Goal: Task Accomplishment & Management: Manage account settings

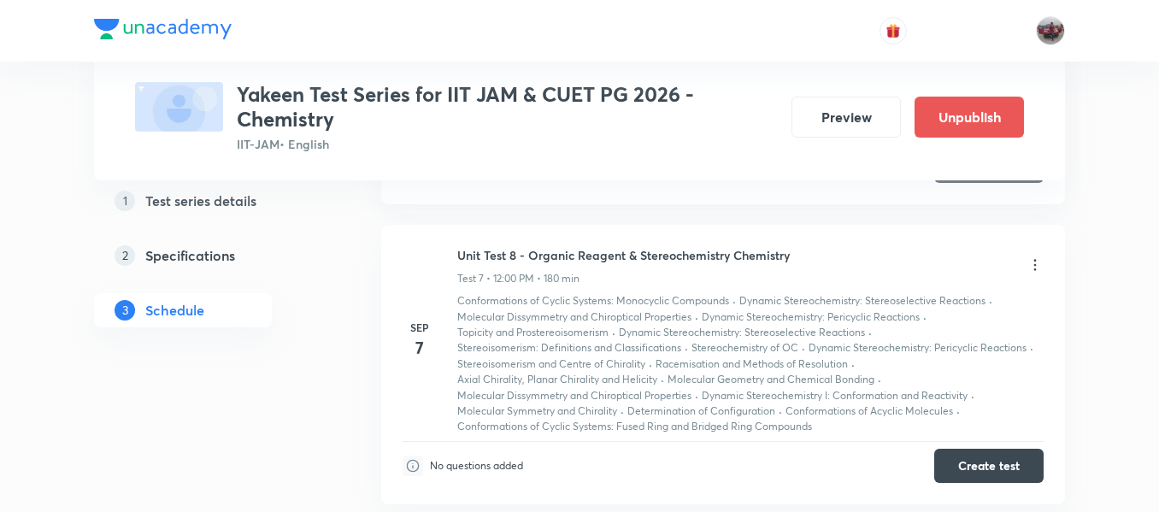
scroll to position [2202, 0]
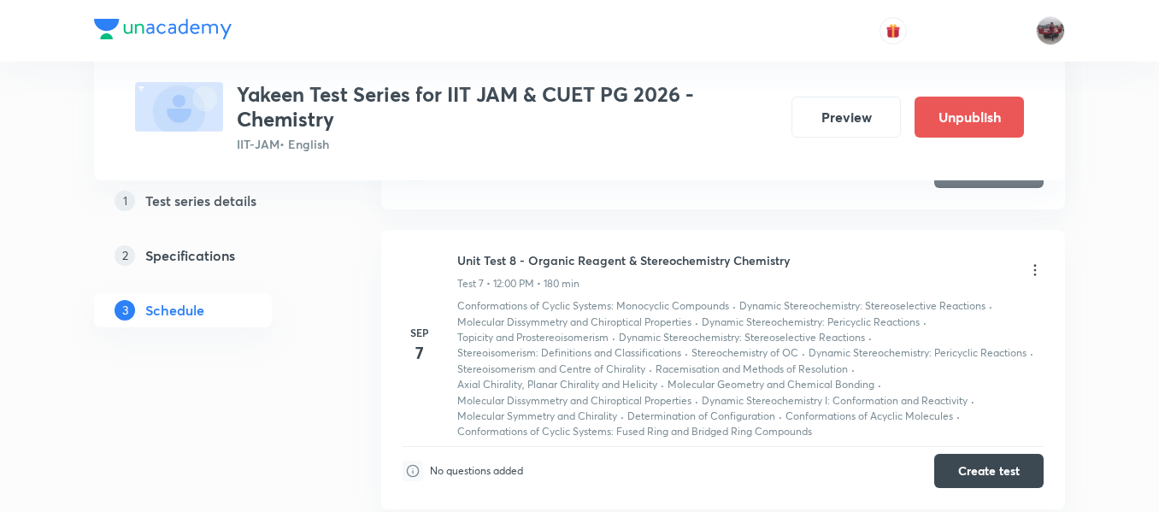
click at [1034, 271] on icon at bounding box center [1034, 270] width 17 height 17
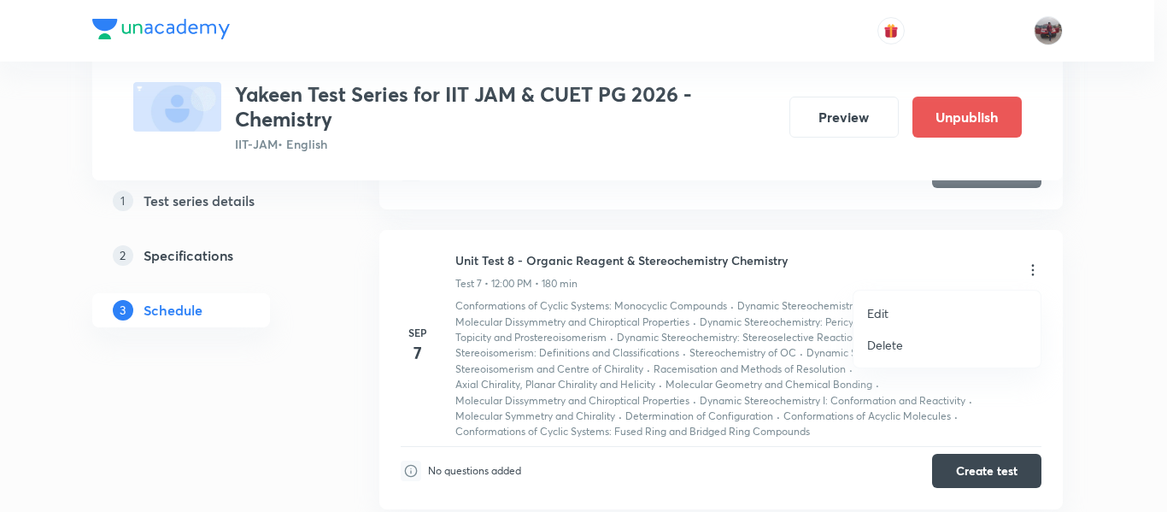
click at [882, 312] on p "Edit" at bounding box center [877, 313] width 21 height 18
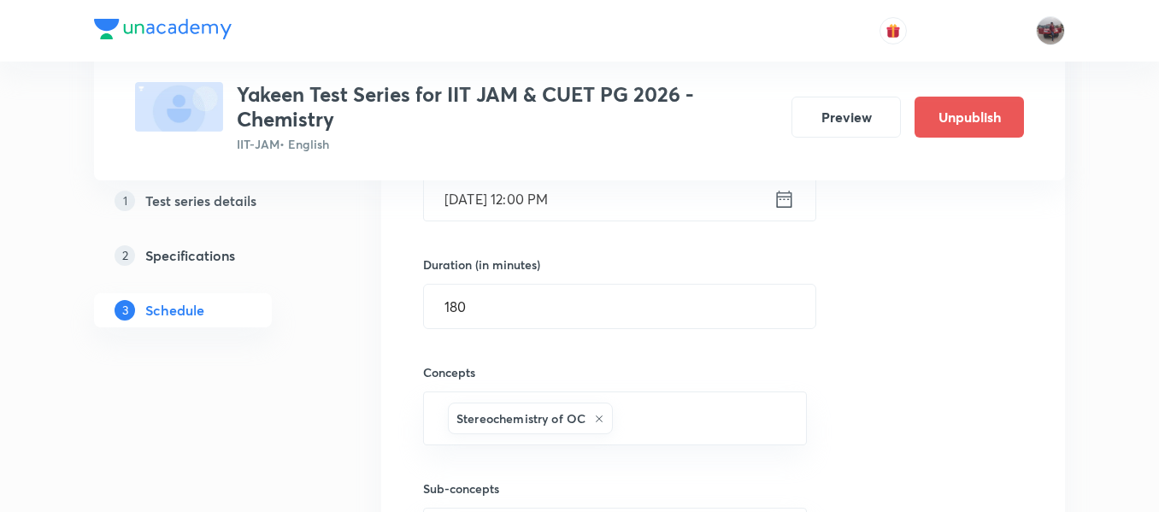
scroll to position [1724, 0]
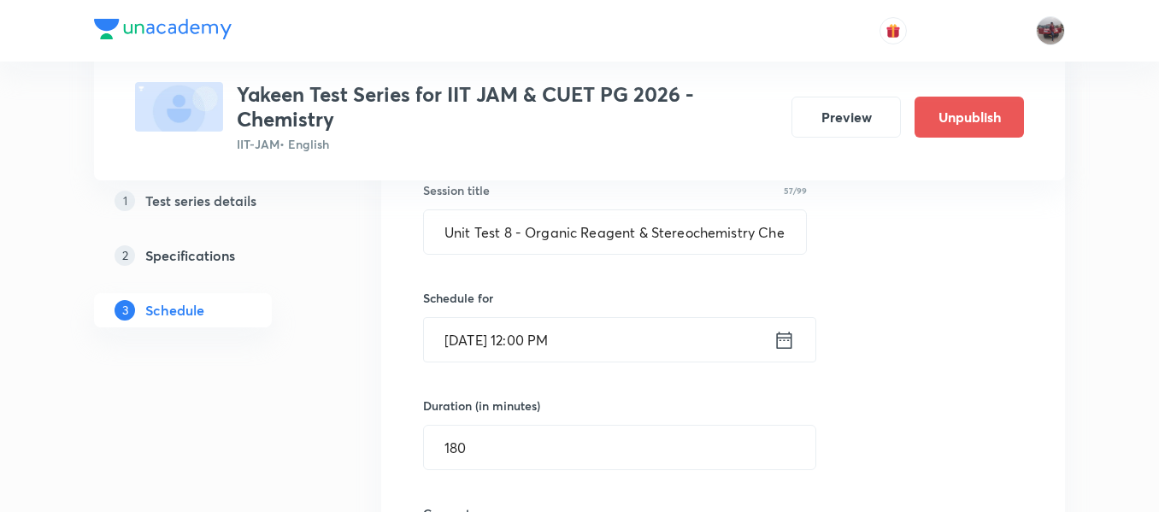
click at [790, 340] on icon at bounding box center [783, 340] width 21 height 24
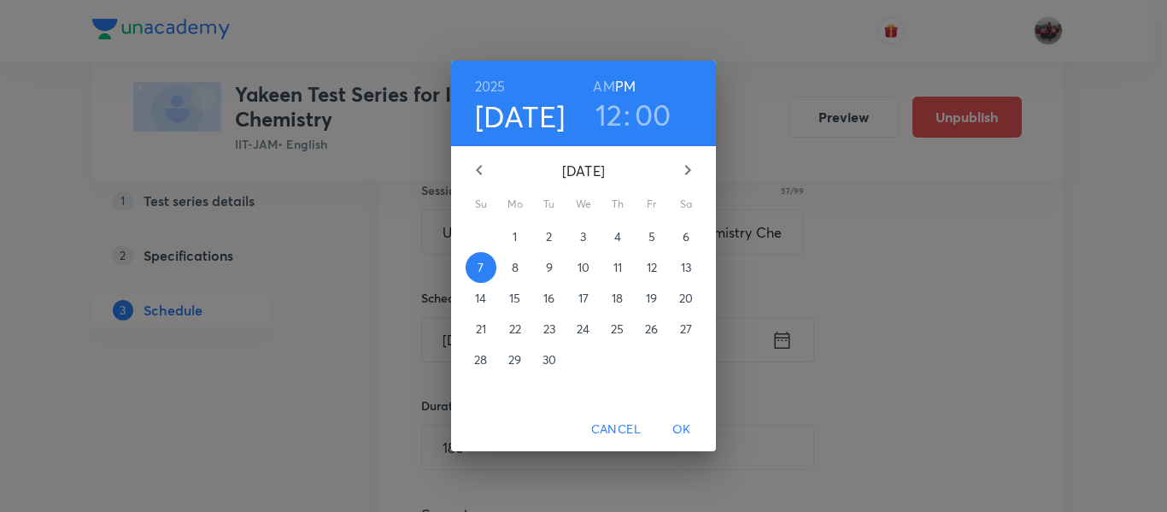
click at [585, 272] on p "10" at bounding box center [584, 267] width 12 height 17
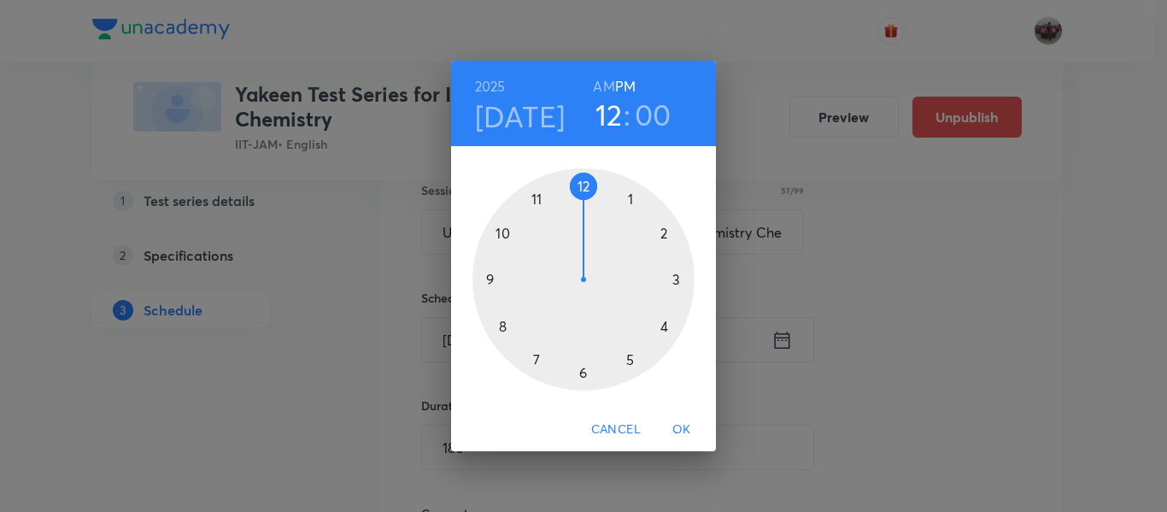
click at [683, 429] on span "OK" at bounding box center [681, 429] width 41 height 21
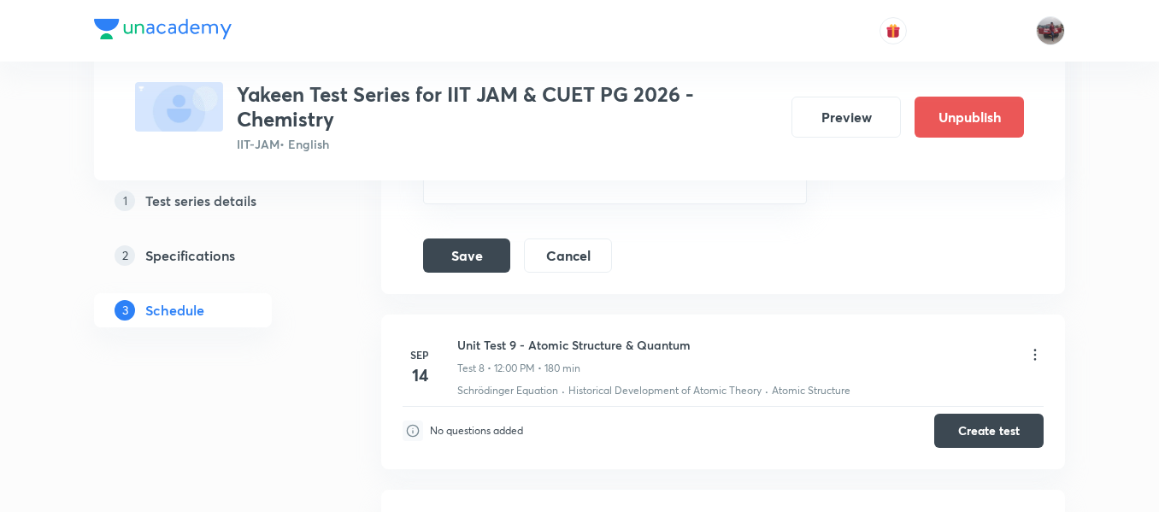
scroll to position [2896, 0]
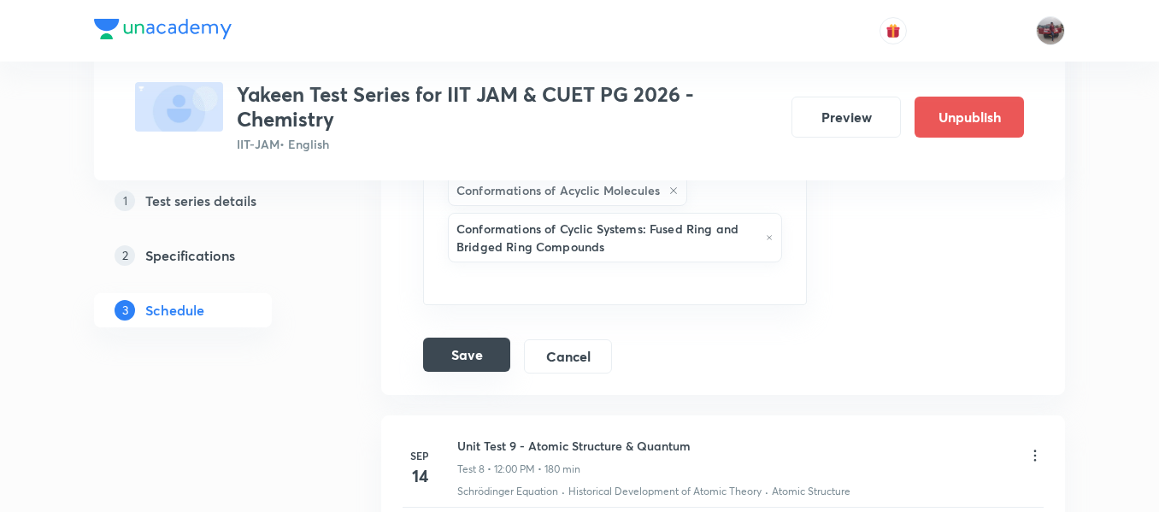
click at [471, 354] on button "Save" at bounding box center [466, 355] width 87 height 34
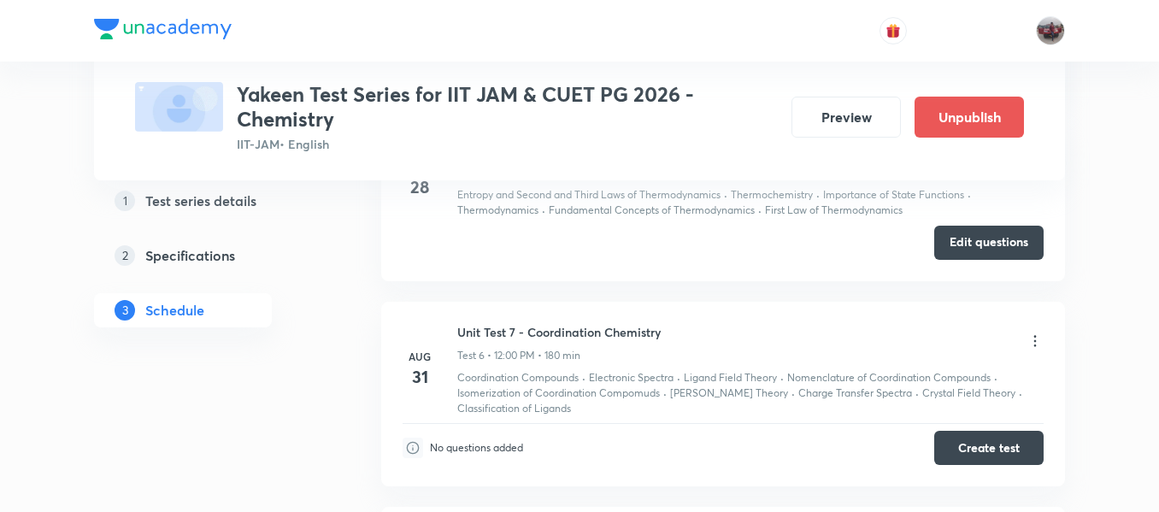
scroll to position [1358, 0]
click at [1037, 347] on icon at bounding box center [1034, 343] width 17 height 17
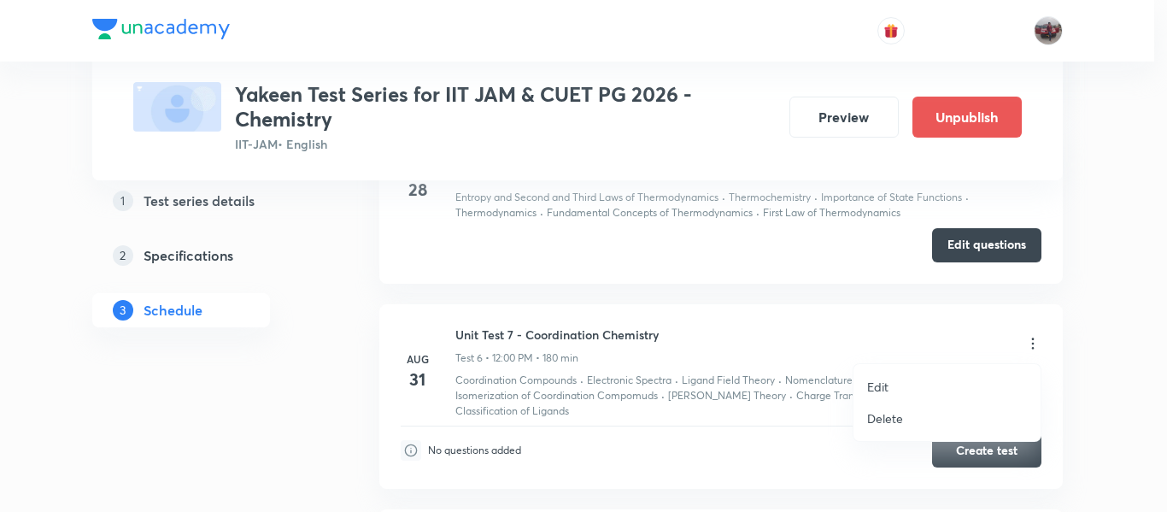
click at [877, 390] on p "Edit" at bounding box center [877, 387] width 21 height 18
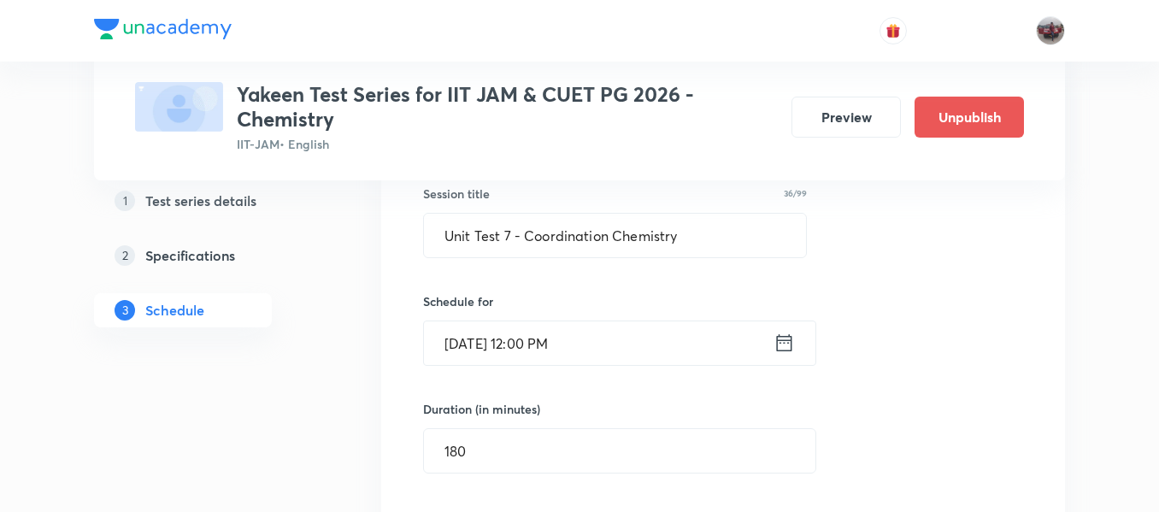
scroll to position [1514, 0]
click at [788, 346] on icon at bounding box center [783, 344] width 21 height 24
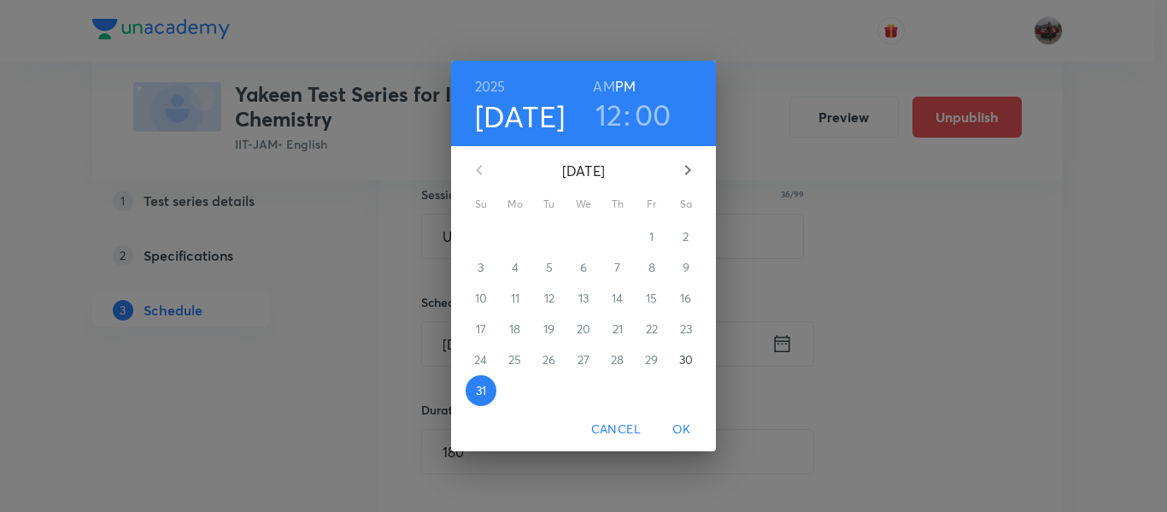
click at [688, 166] on icon "button" at bounding box center [688, 170] width 21 height 21
click at [479, 267] on p "7" at bounding box center [481, 267] width 6 height 17
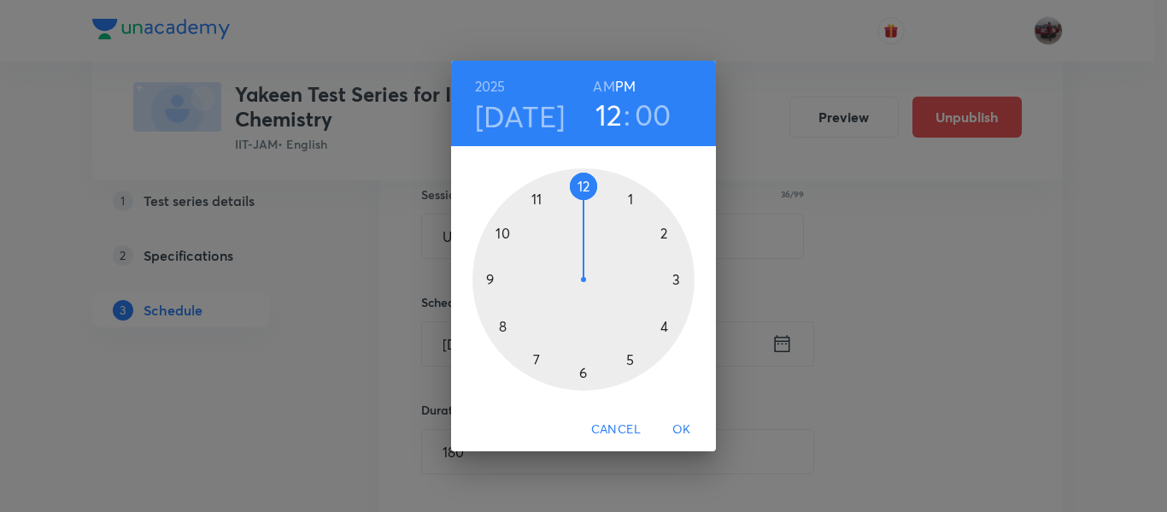
click at [683, 426] on span "OK" at bounding box center [681, 429] width 41 height 21
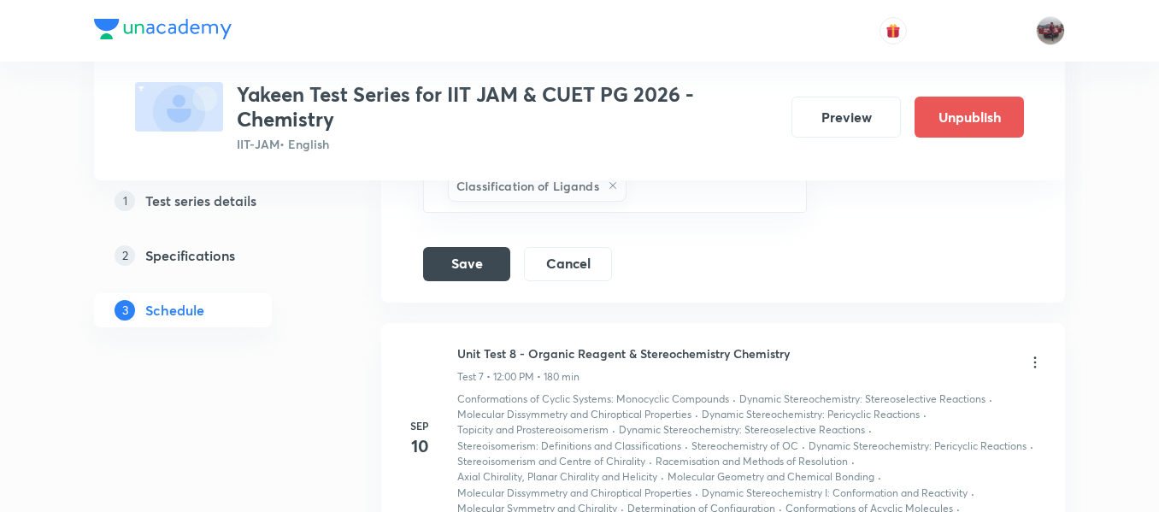
scroll to position [2199, 0]
click at [471, 265] on button "Save" at bounding box center [466, 264] width 87 height 34
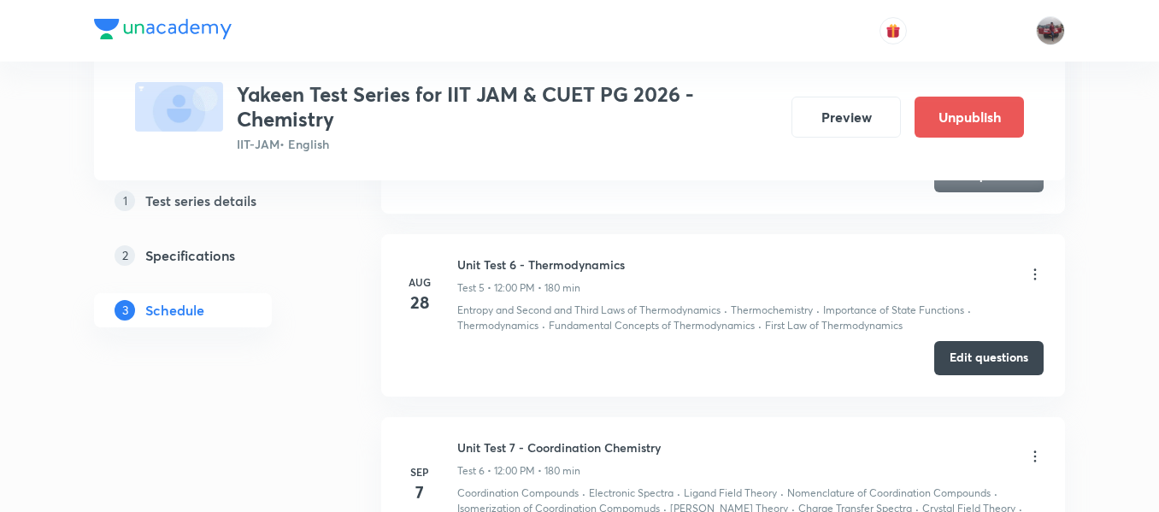
scroll to position [1246, 0]
drag, startPoint x: 460, startPoint y: 262, endPoint x: 623, endPoint y: 257, distance: 163.3
click at [623, 257] on h6 "Unit Test 6 - Thermodynamics" at bounding box center [541, 264] width 168 height 18
copy h6 "Unit Test 6 - Thermodynamics"
click at [1034, 278] on icon at bounding box center [1035, 272] width 3 height 11
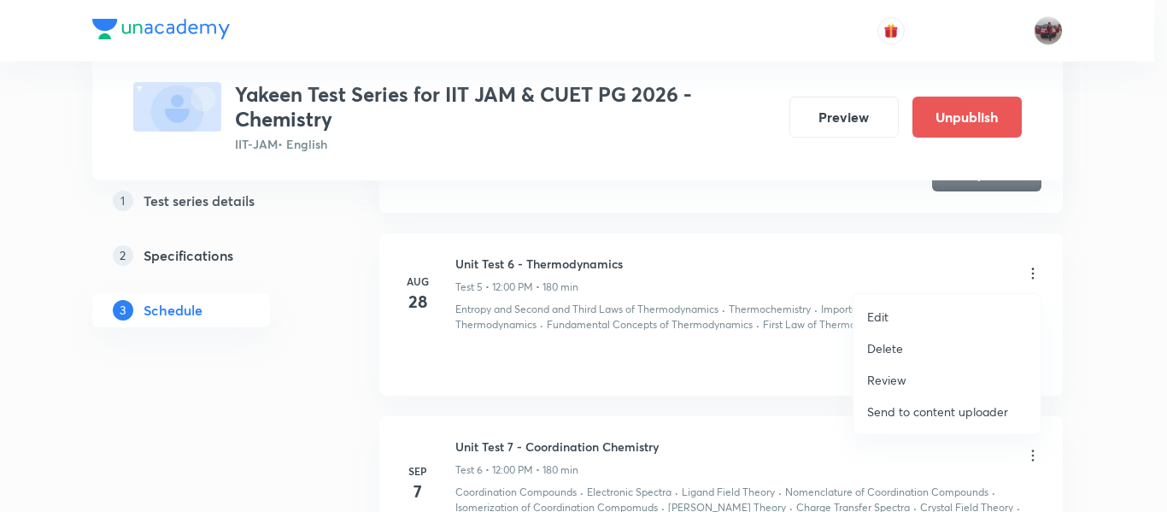
click at [890, 351] on p "Delete" at bounding box center [885, 348] width 36 height 18
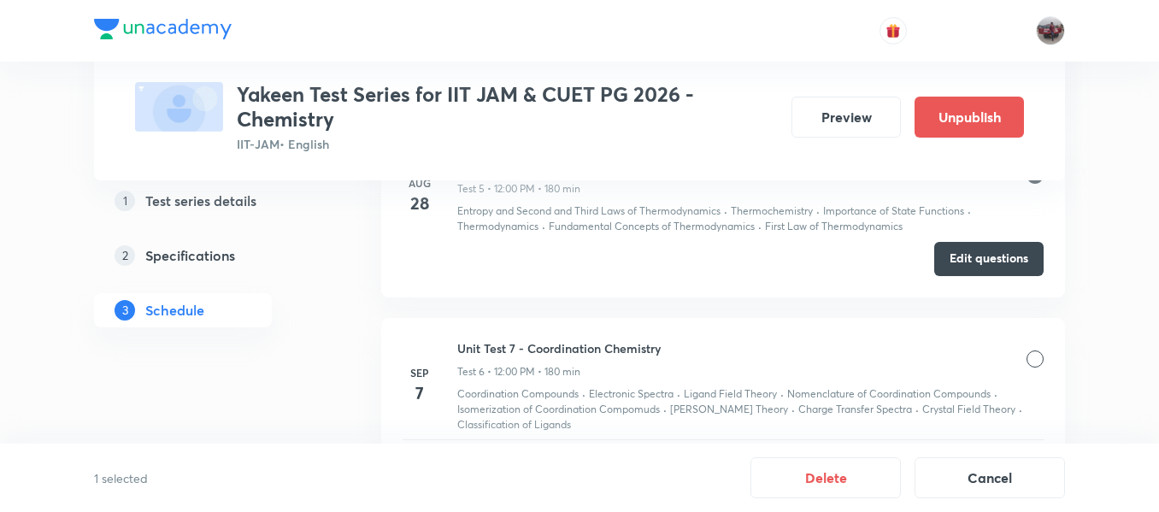
scroll to position [1343, 0]
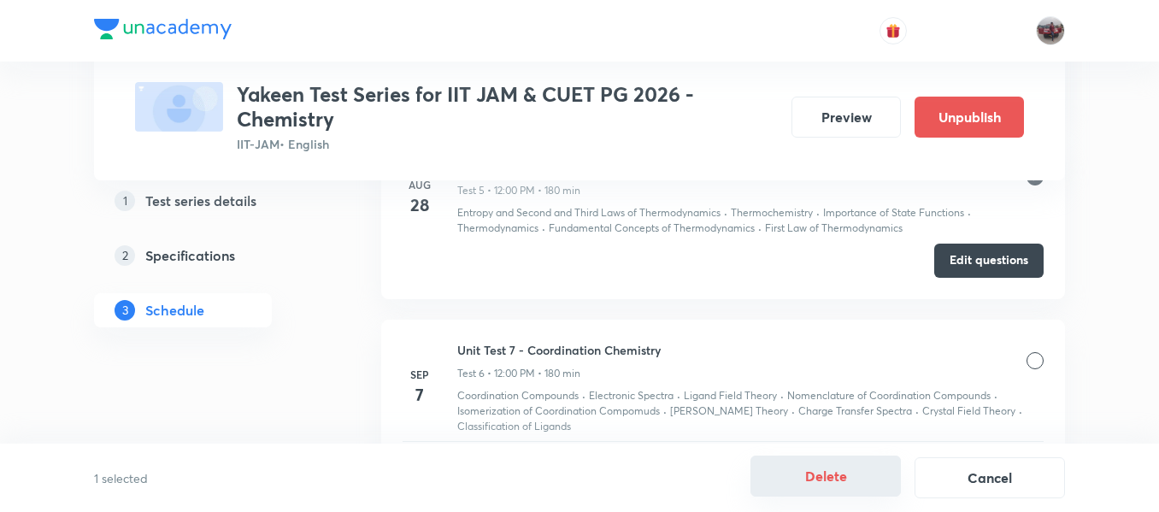
click at [834, 484] on button "Delete" at bounding box center [825, 476] width 150 height 41
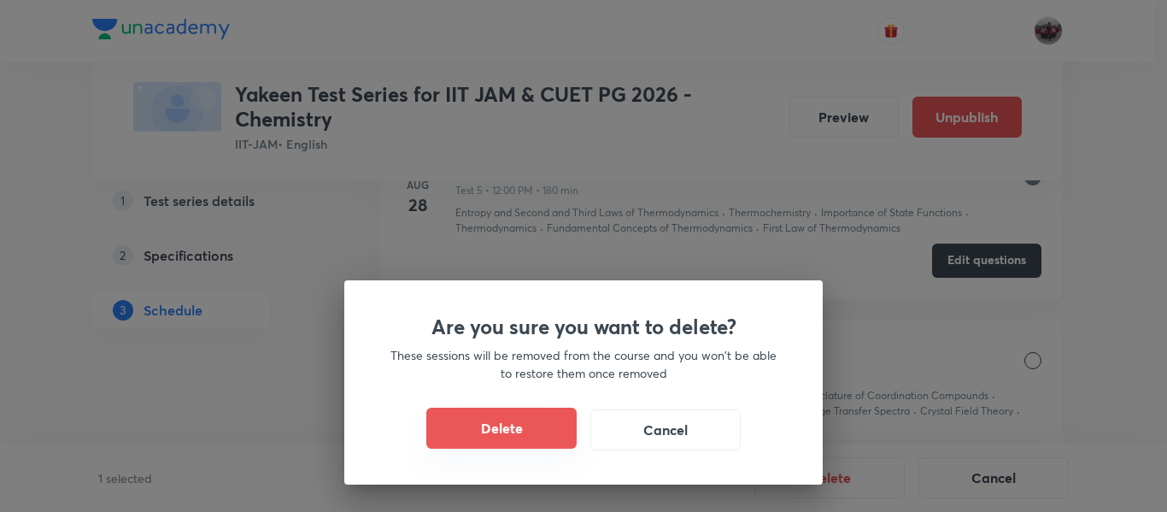
click at [510, 420] on button "Delete" at bounding box center [501, 428] width 150 height 41
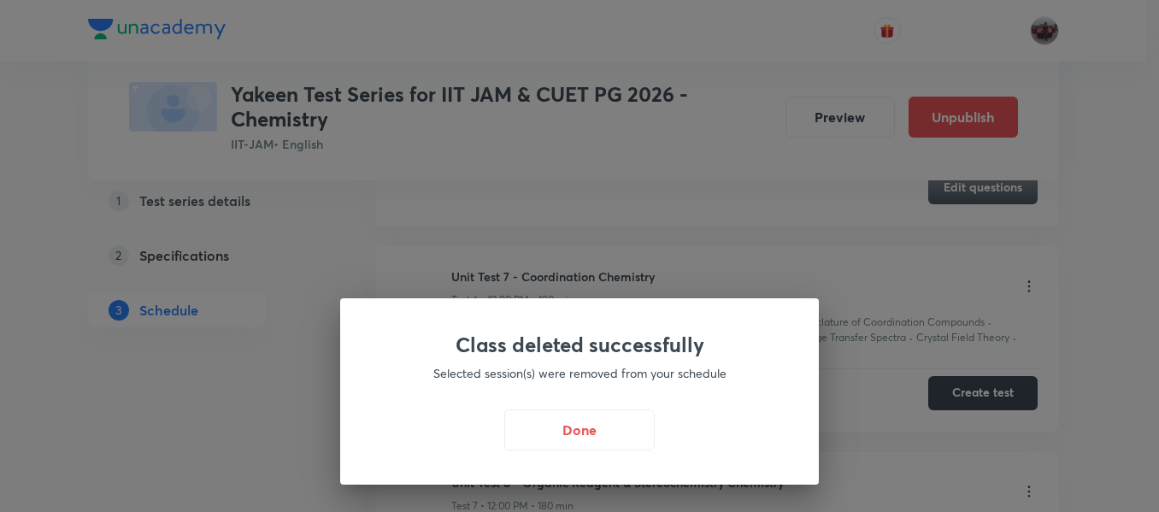
scroll to position [1179, 0]
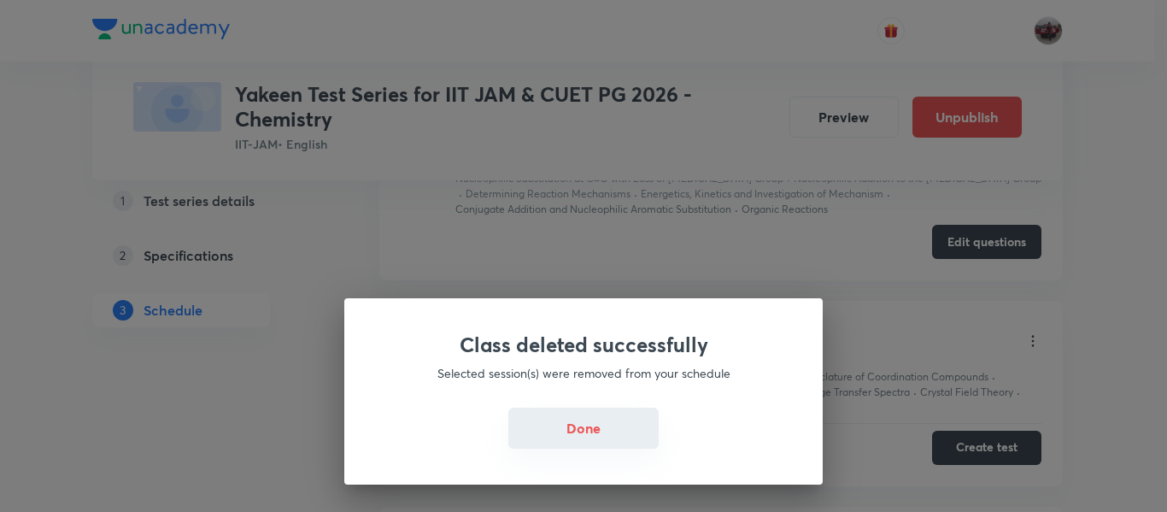
click at [588, 429] on button "Done" at bounding box center [583, 428] width 150 height 41
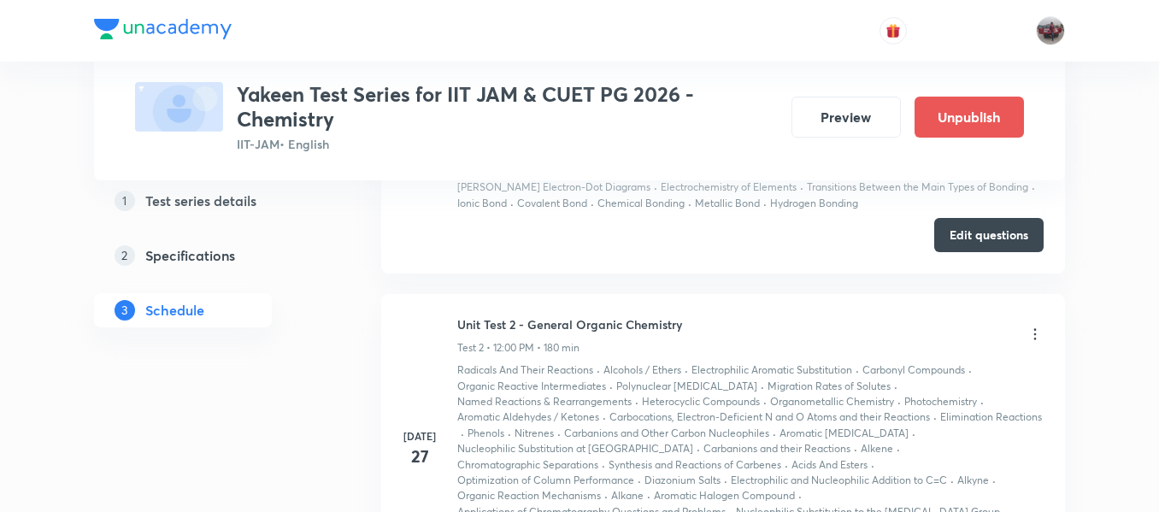
scroll to position [0, 0]
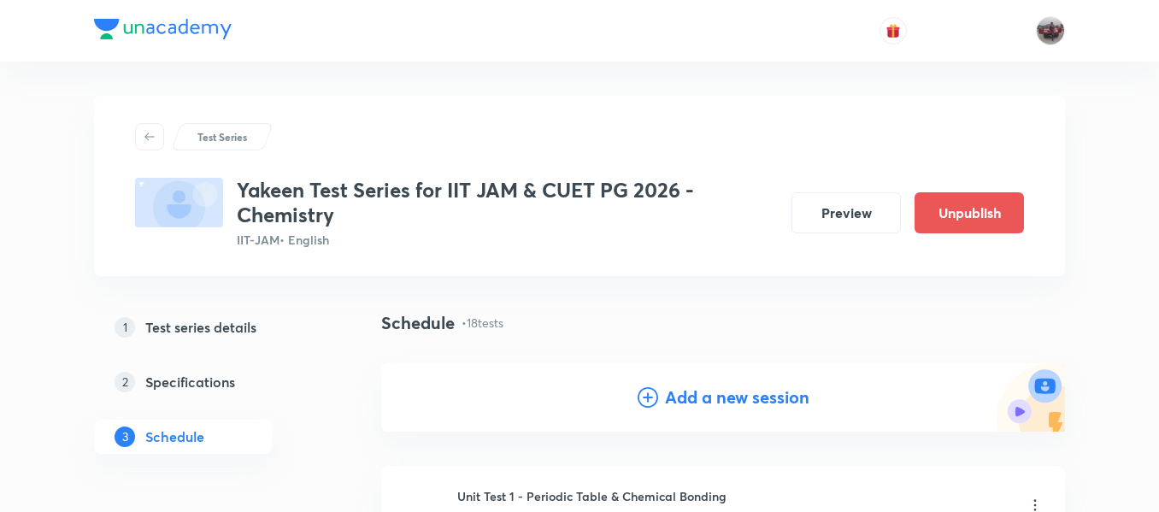
click at [731, 400] on h4 "Add a new session" at bounding box center [737, 398] width 144 height 26
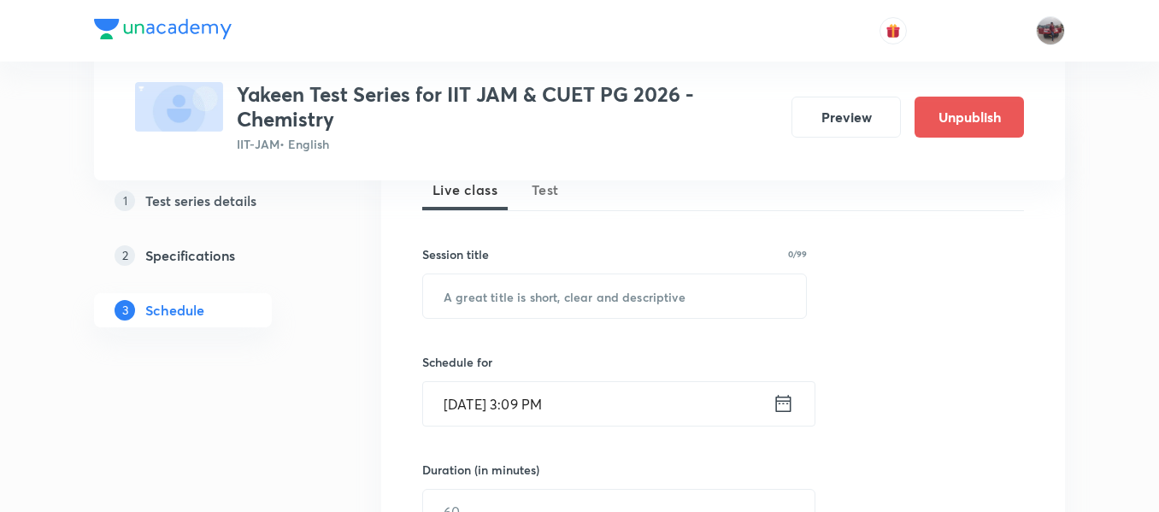
scroll to position [268, 0]
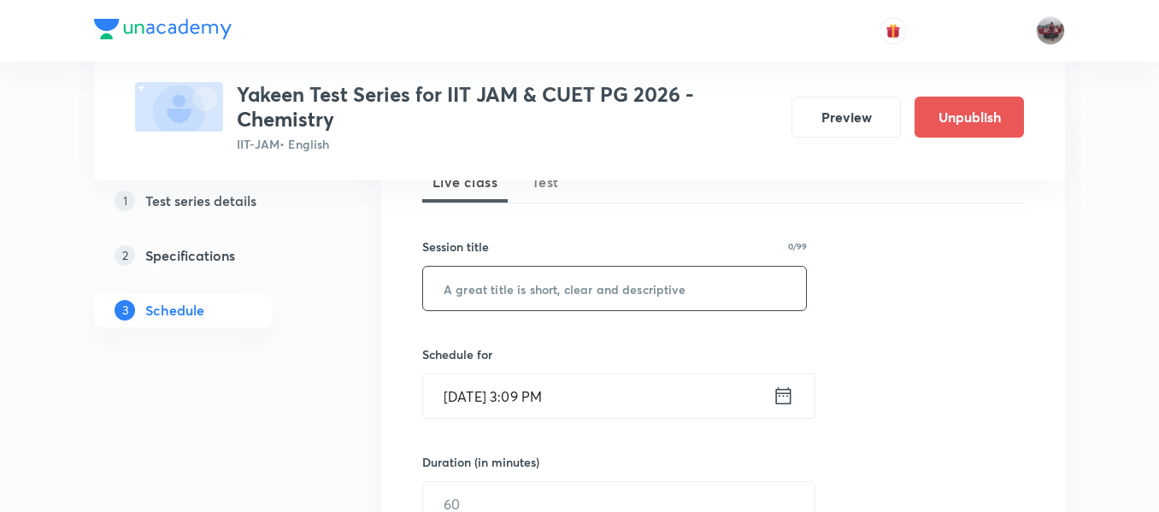
click at [541, 291] on input "text" at bounding box center [614, 289] width 383 height 44
paste input "Unit Test 6 - Thermodynamics"
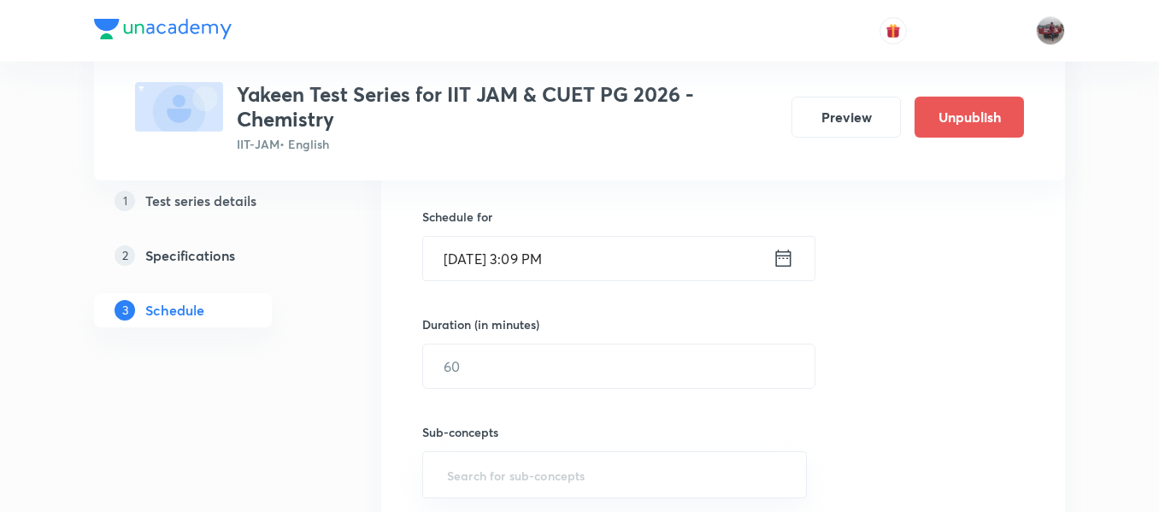
scroll to position [412, 0]
type input "Unit Test 6 - Thermodynamics"
click at [785, 255] on icon at bounding box center [783, 252] width 21 height 24
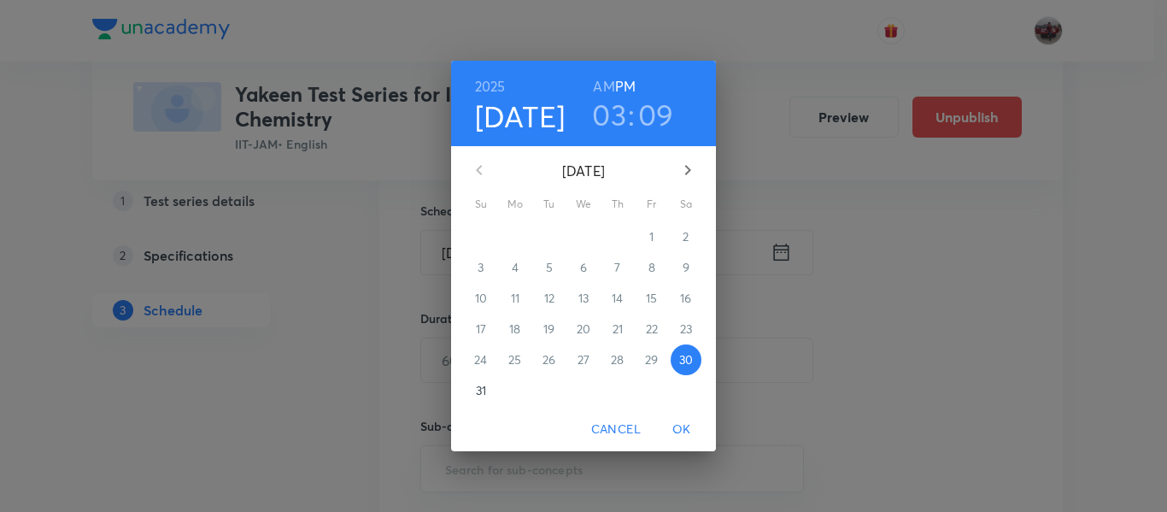
click at [689, 169] on icon "button" at bounding box center [688, 170] width 6 height 10
click at [585, 234] on p "3" at bounding box center [583, 236] width 6 height 17
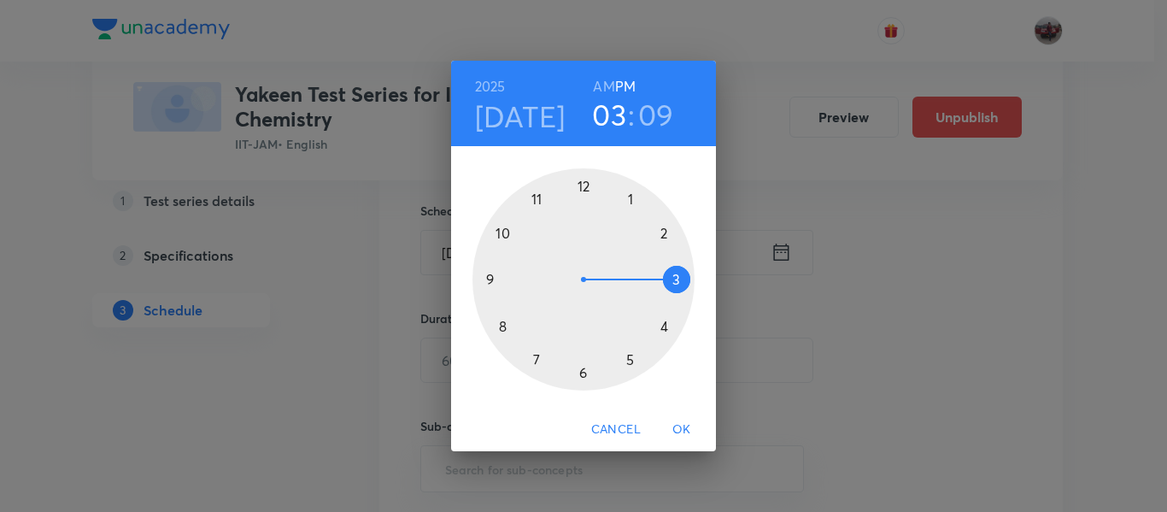
click at [585, 187] on div at bounding box center [584, 279] width 222 height 222
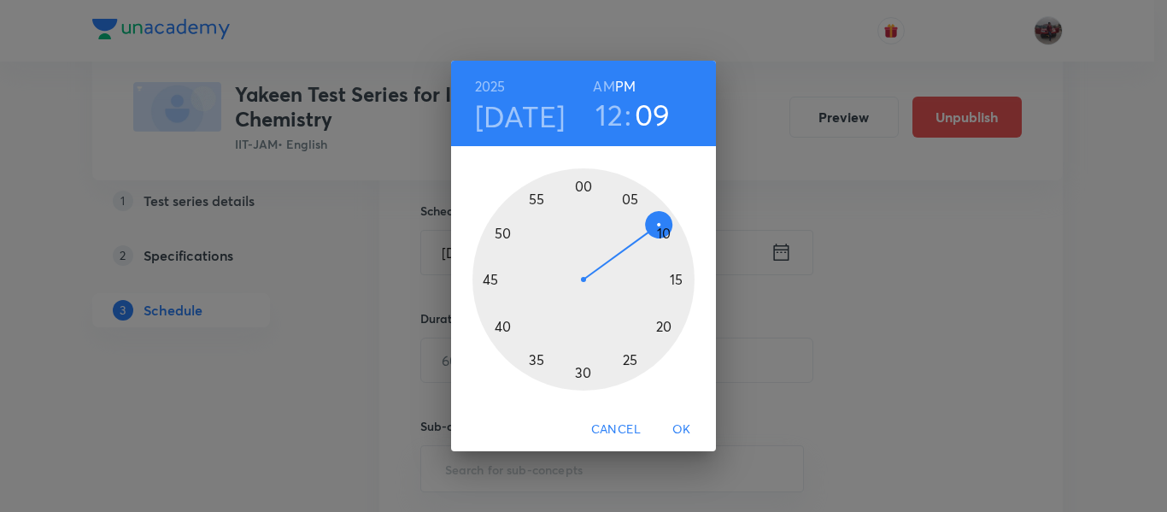
click at [585, 187] on div at bounding box center [584, 279] width 222 height 222
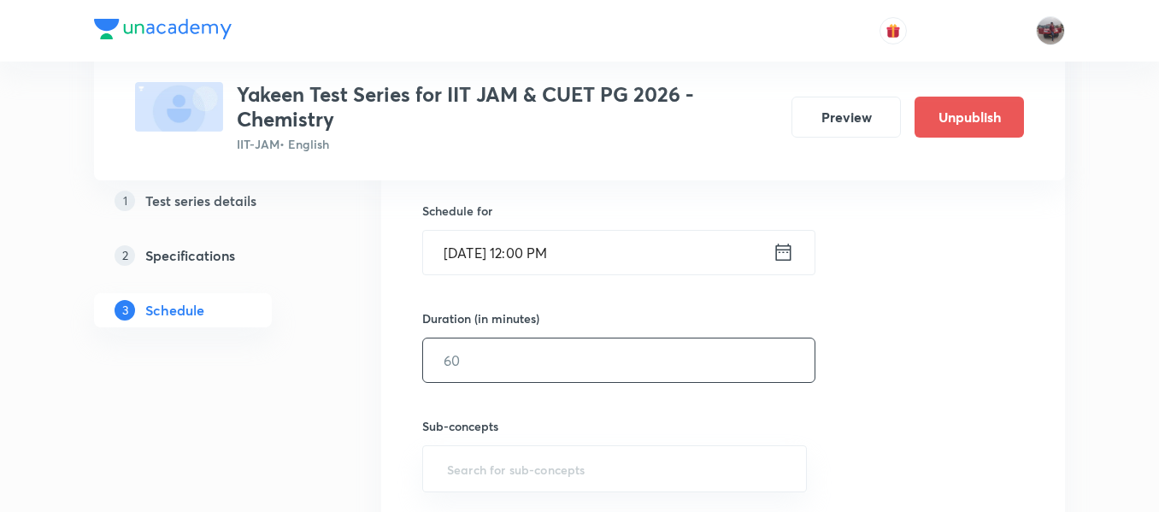
click at [625, 370] on input "text" at bounding box center [618, 360] width 391 height 44
type input "180"
click at [1022, 361] on div "Session 19 Live class Test Session title 28/99 Unit Test 6 - Thermodynamics ​ S…" at bounding box center [723, 270] width 602 height 582
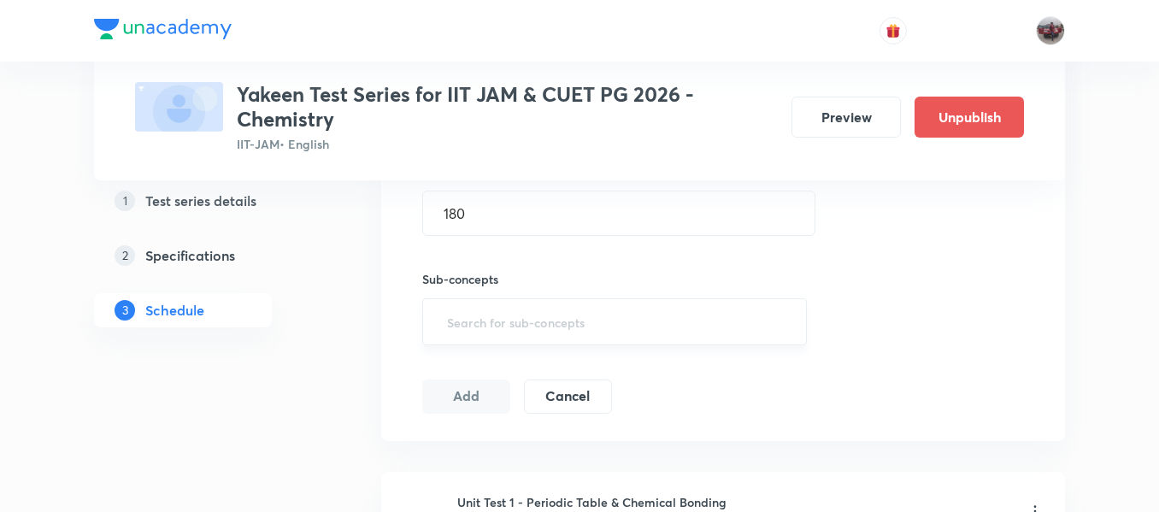
scroll to position [558, 0]
click at [506, 328] on input "text" at bounding box center [615, 323] width 342 height 32
paste input "Fundamental Concepts of Thermodynamics"
type input "Fundamental Concepts of Thermodynamics"
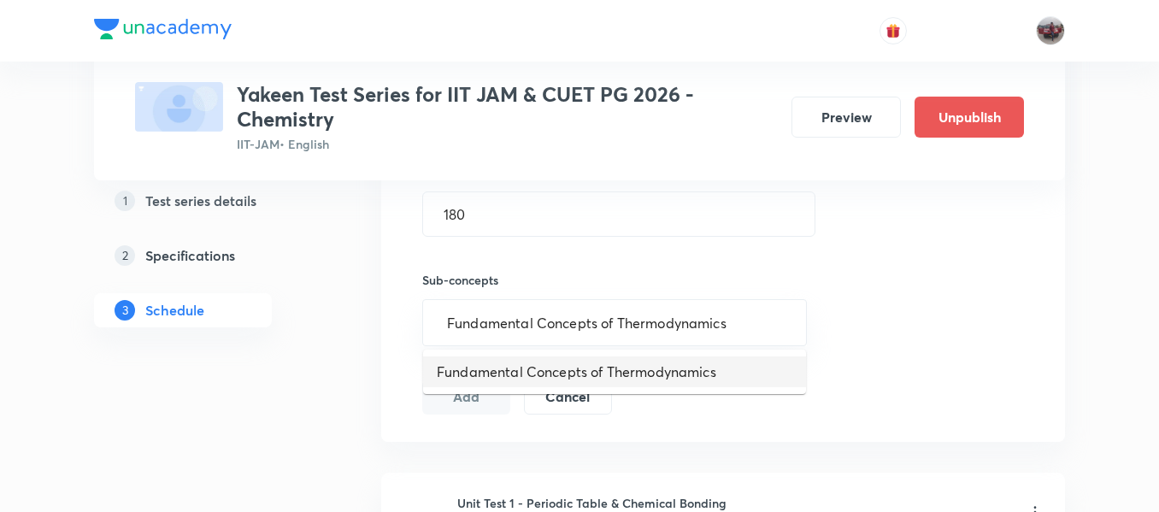
click at [532, 366] on li "Fundamental Concepts of Thermodynamics" at bounding box center [614, 371] width 383 height 31
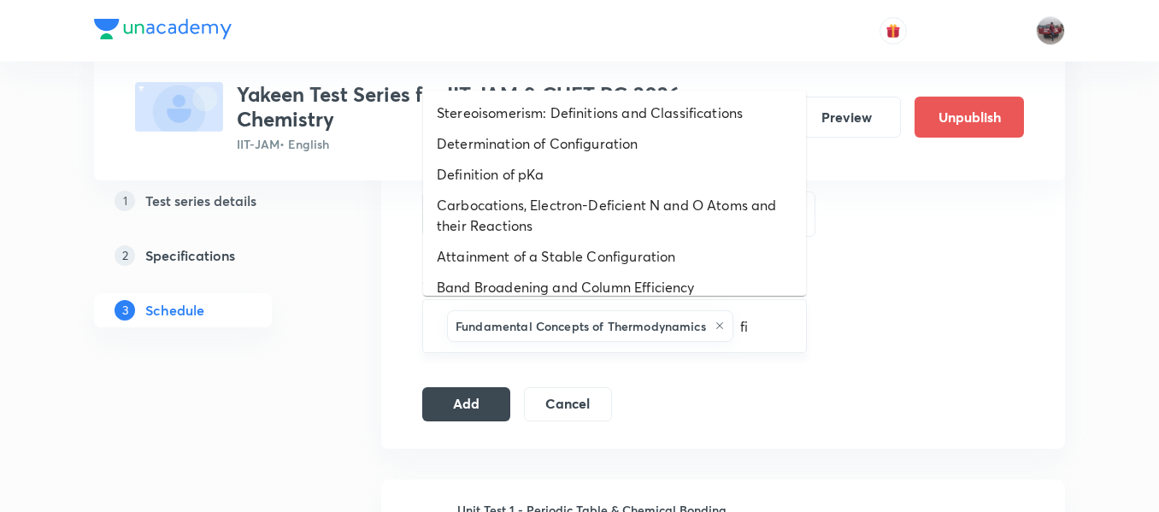
type input "fir"
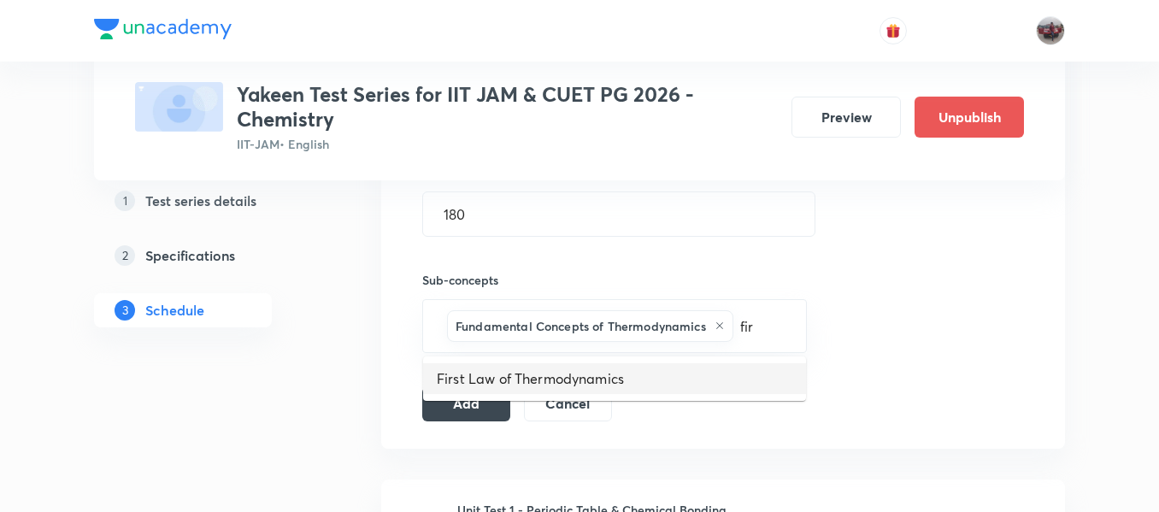
click at [660, 390] on li "First Law of Thermodynamics" at bounding box center [614, 378] width 383 height 31
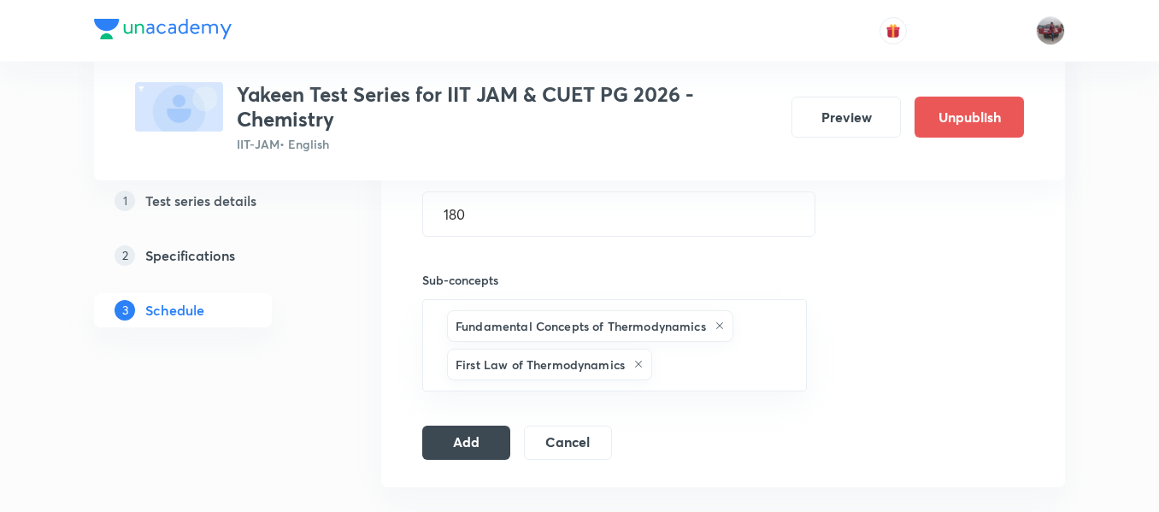
paste input "Importance of State Functions"
type input "Importance of State Functions"
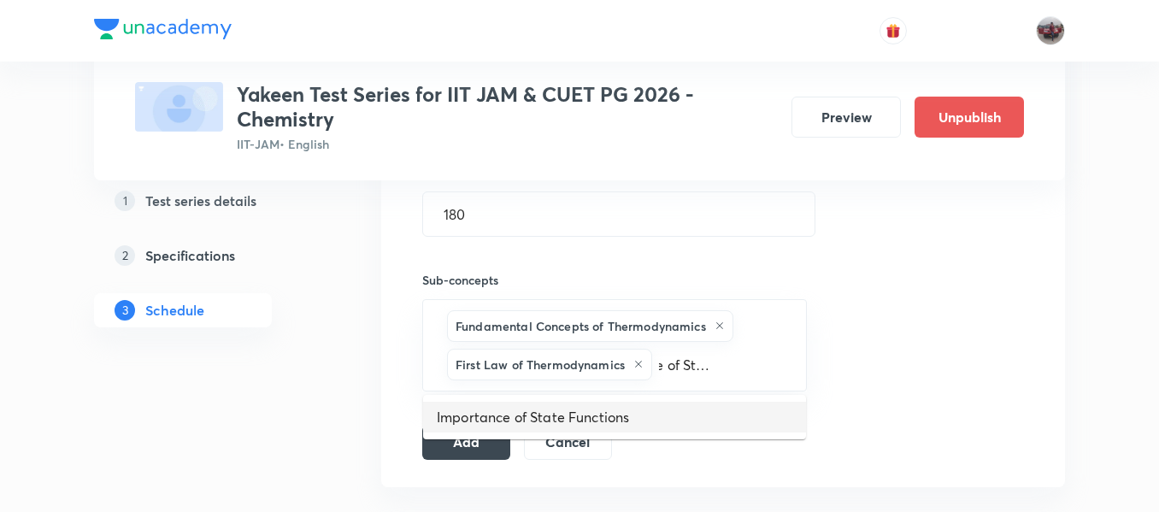
click at [638, 420] on li "Importance of State Functions" at bounding box center [614, 417] width 383 height 31
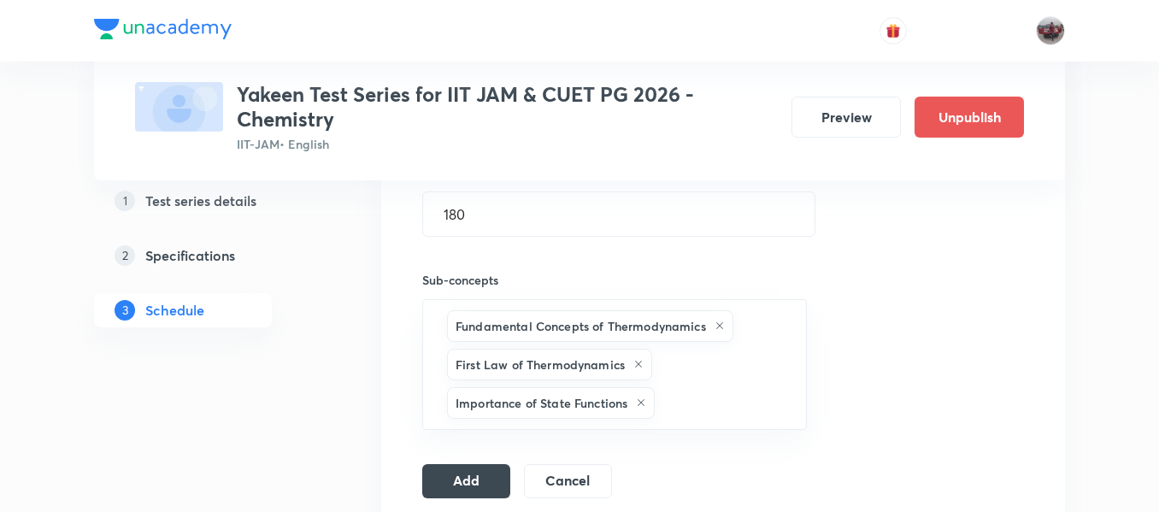
scroll to position [0, 0]
click at [681, 405] on input "text" at bounding box center [721, 403] width 127 height 32
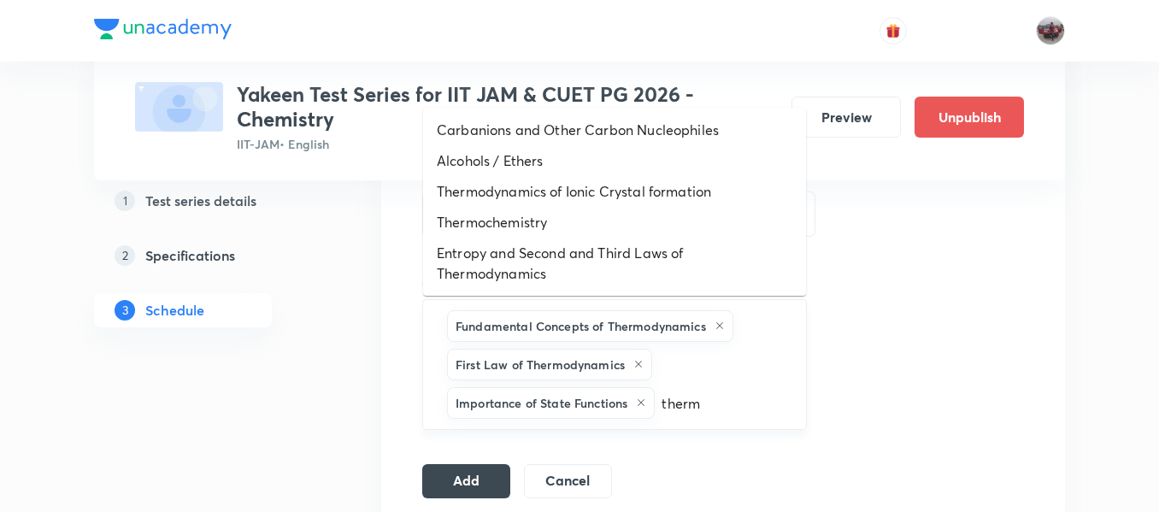
type input "thermo"
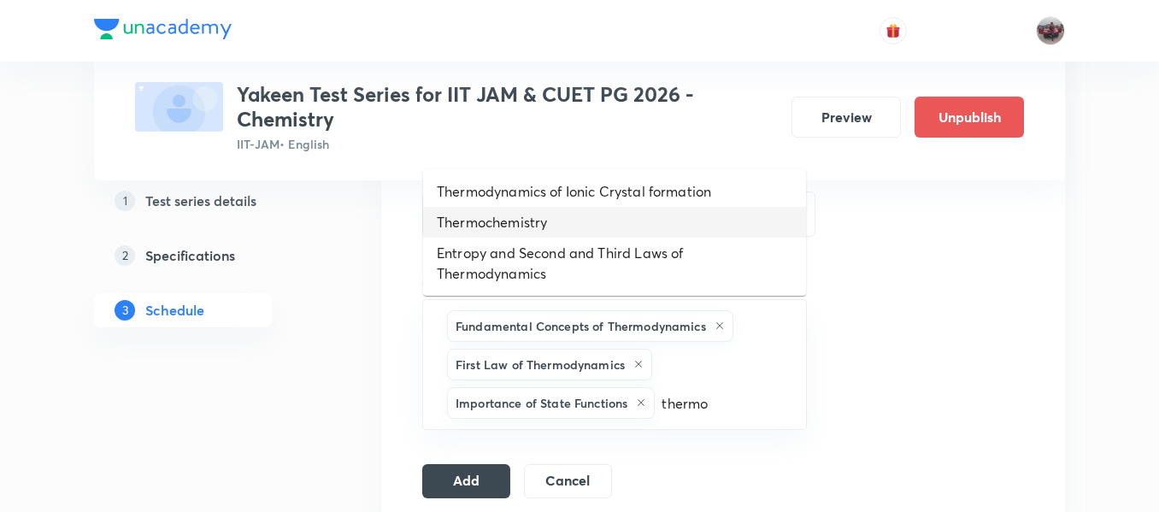
click at [588, 224] on li "Thermochemistry" at bounding box center [614, 222] width 383 height 31
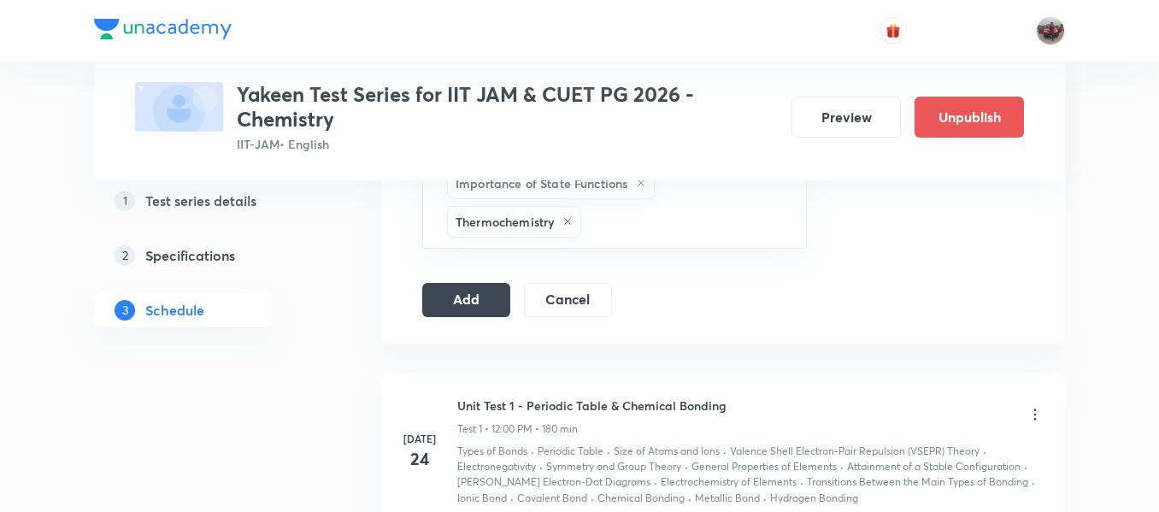
scroll to position [779, 0]
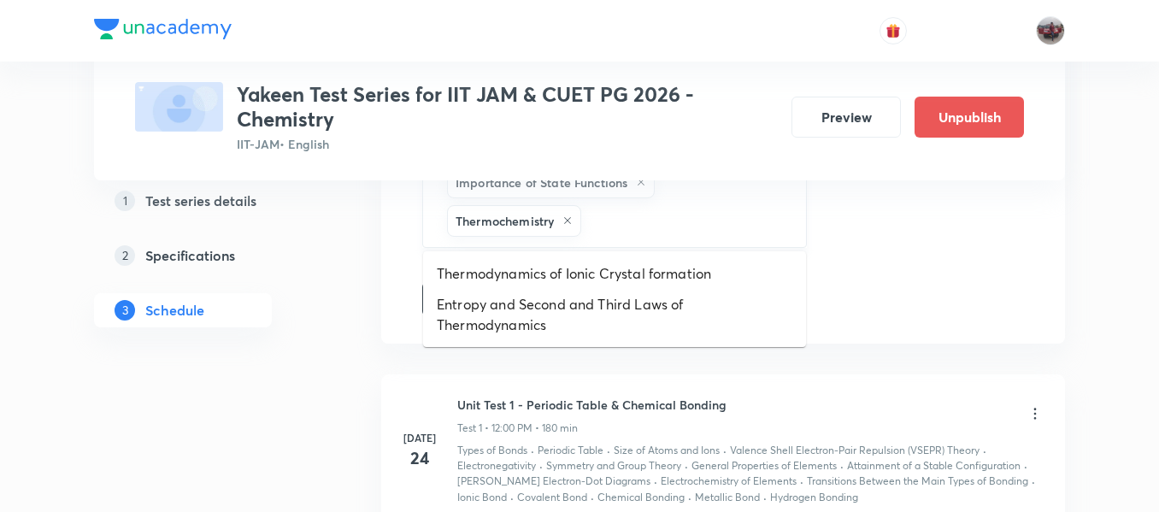
click at [614, 223] on input "text" at bounding box center [685, 221] width 201 height 32
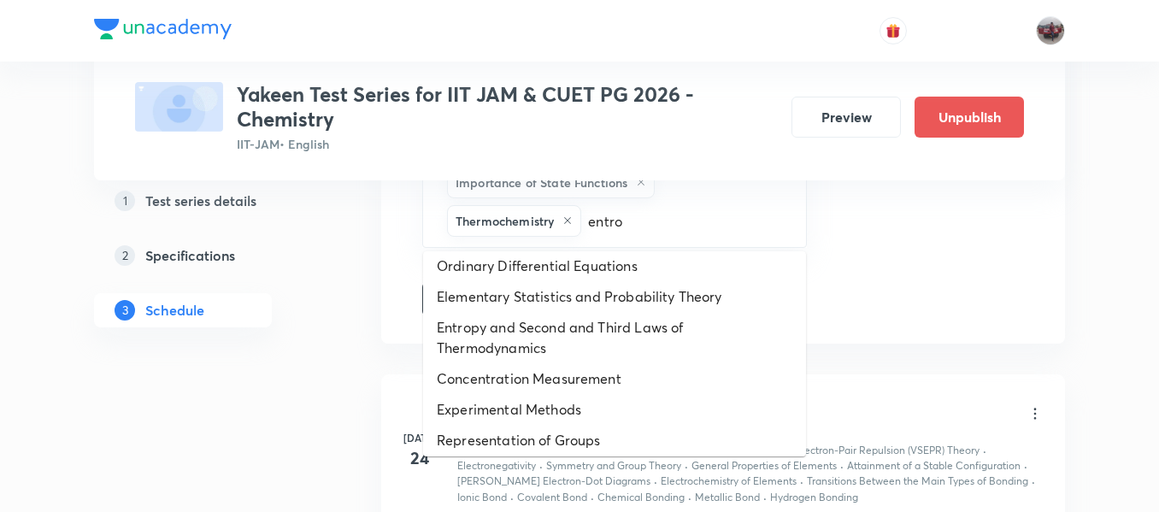
scroll to position [455, 0]
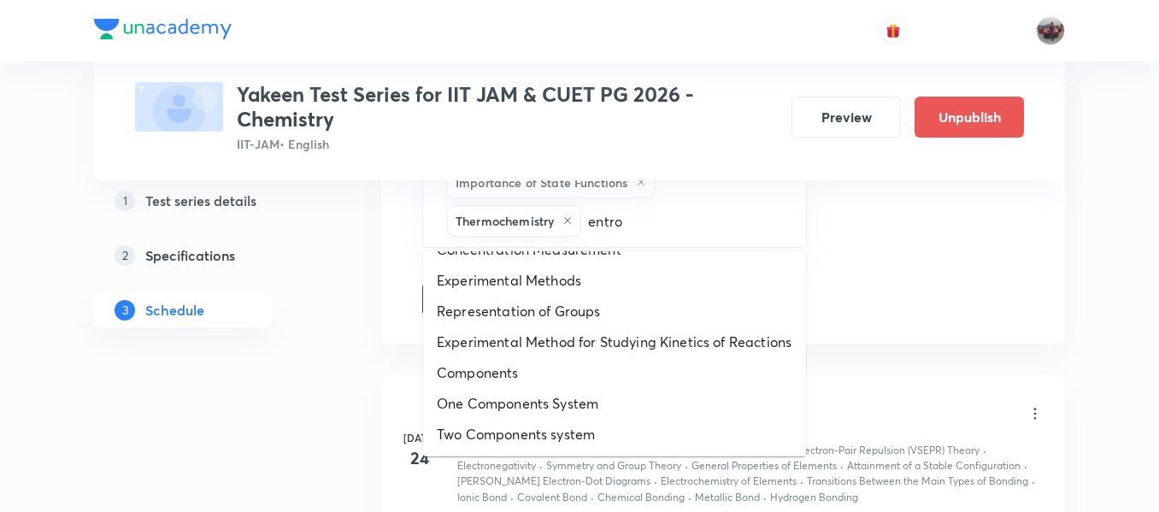
type input "entr"
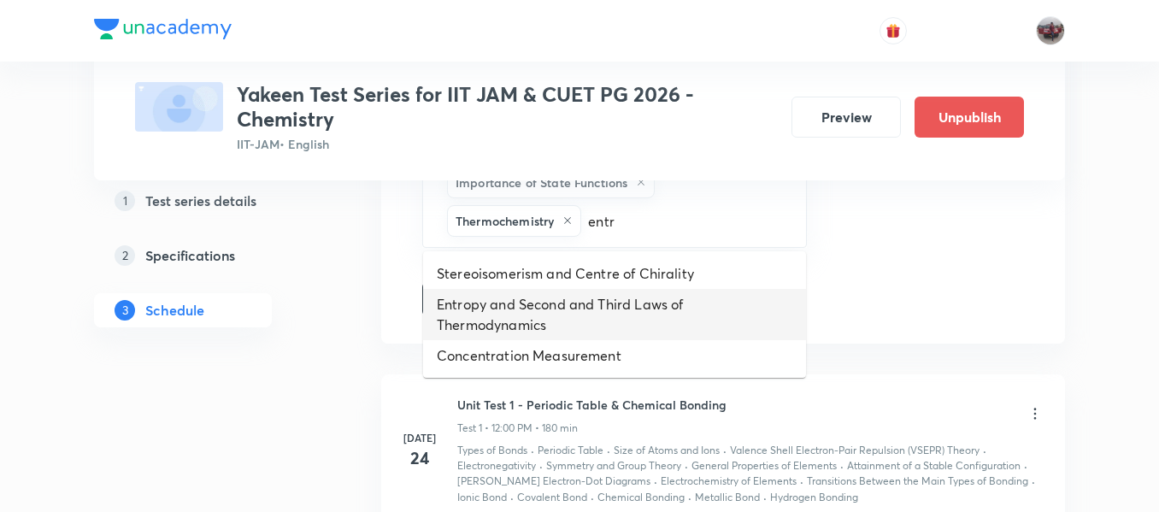
click at [572, 315] on li "Entropy and Second and Third Laws of Thermodynamics" at bounding box center [614, 314] width 383 height 51
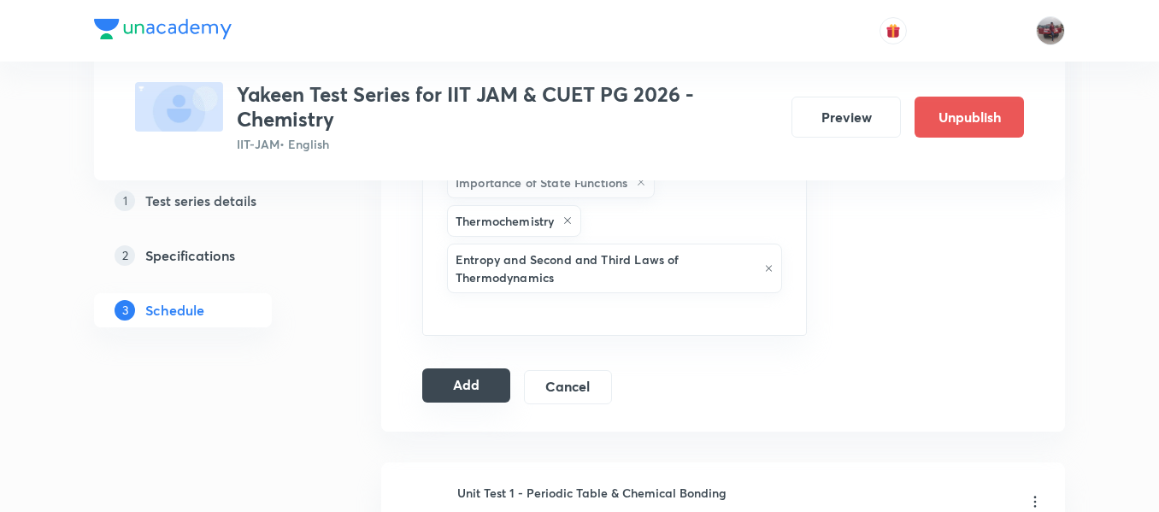
click at [484, 387] on button "Add" at bounding box center [466, 385] width 88 height 34
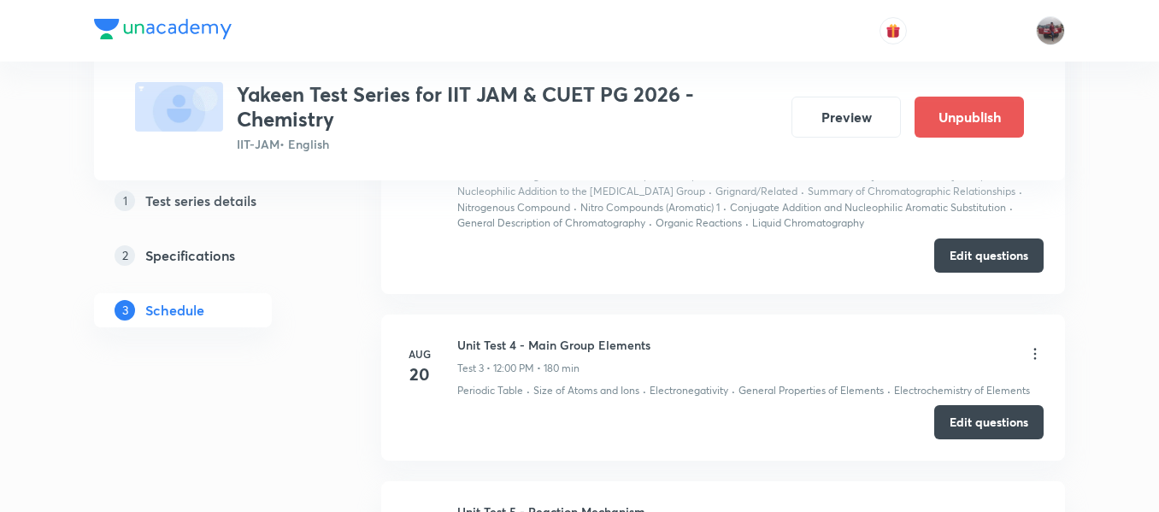
scroll to position [738, 0]
click at [1037, 352] on icon at bounding box center [1034, 352] width 17 height 17
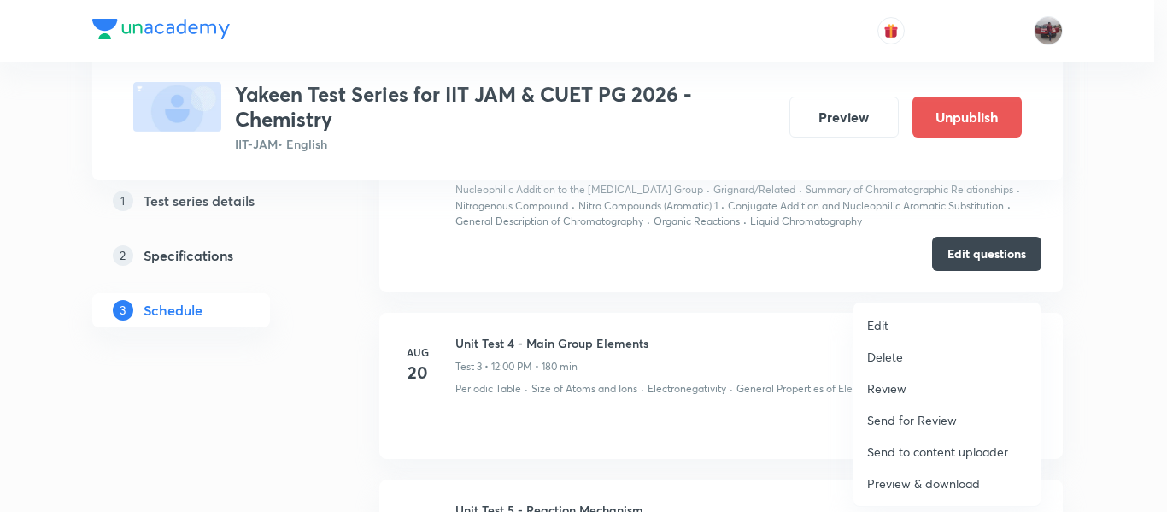
click at [892, 323] on li "Edit" at bounding box center [947, 325] width 187 height 32
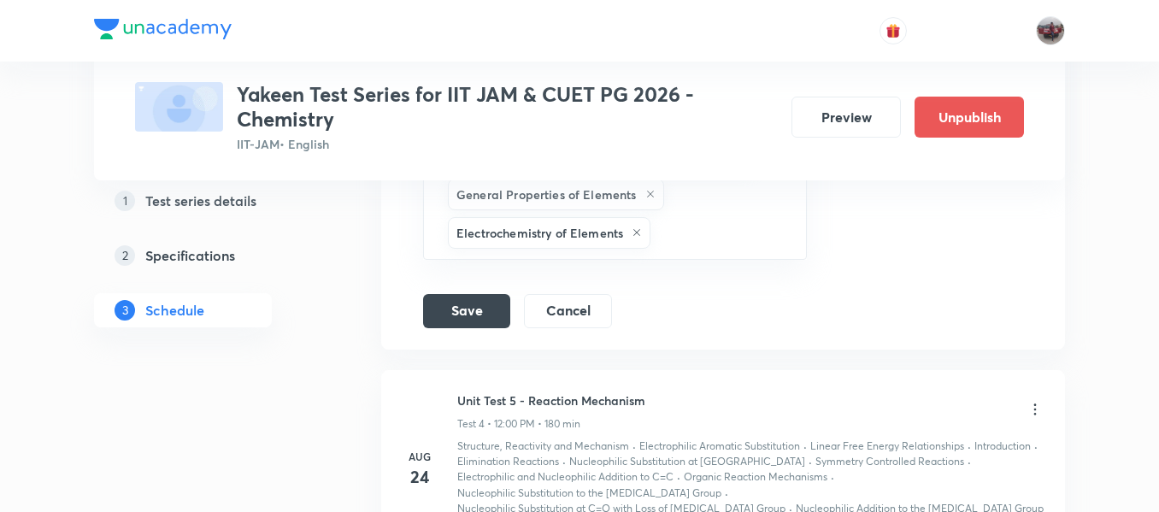
scroll to position [1428, 0]
click at [584, 307] on button "Cancel" at bounding box center [568, 308] width 88 height 34
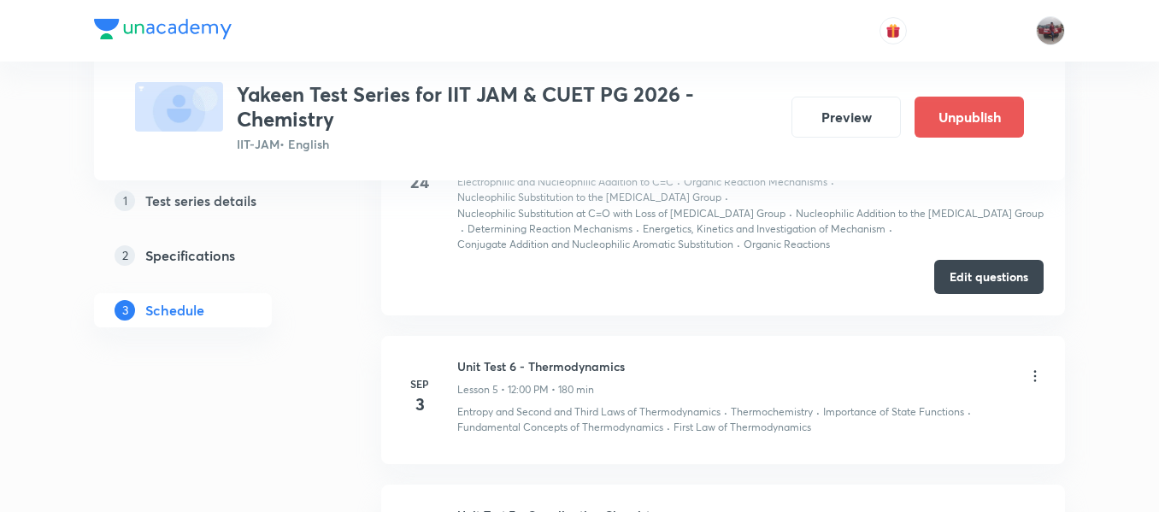
scroll to position [1167, 0]
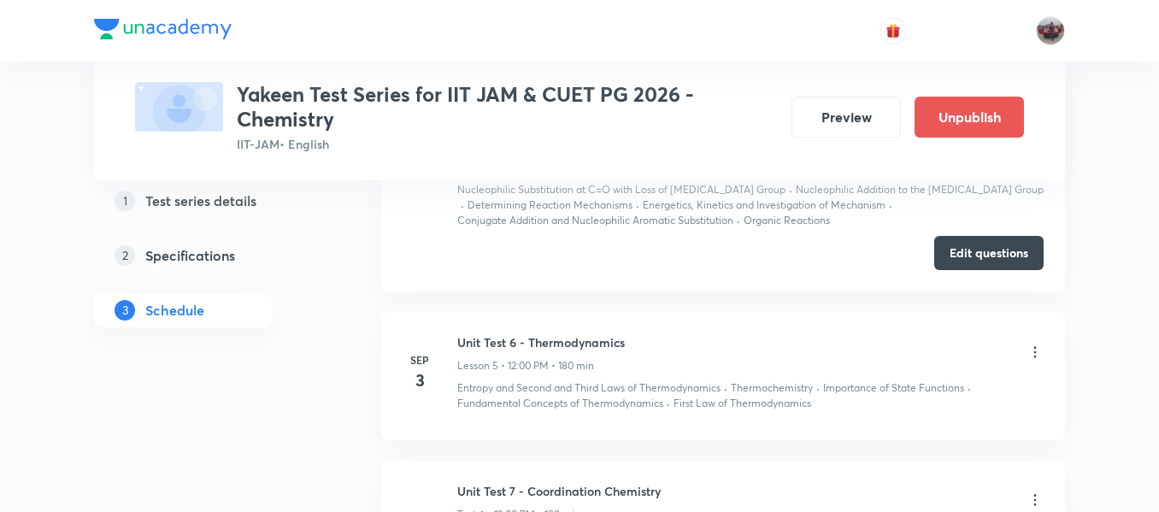
click at [1032, 358] on icon at bounding box center [1034, 352] width 17 height 17
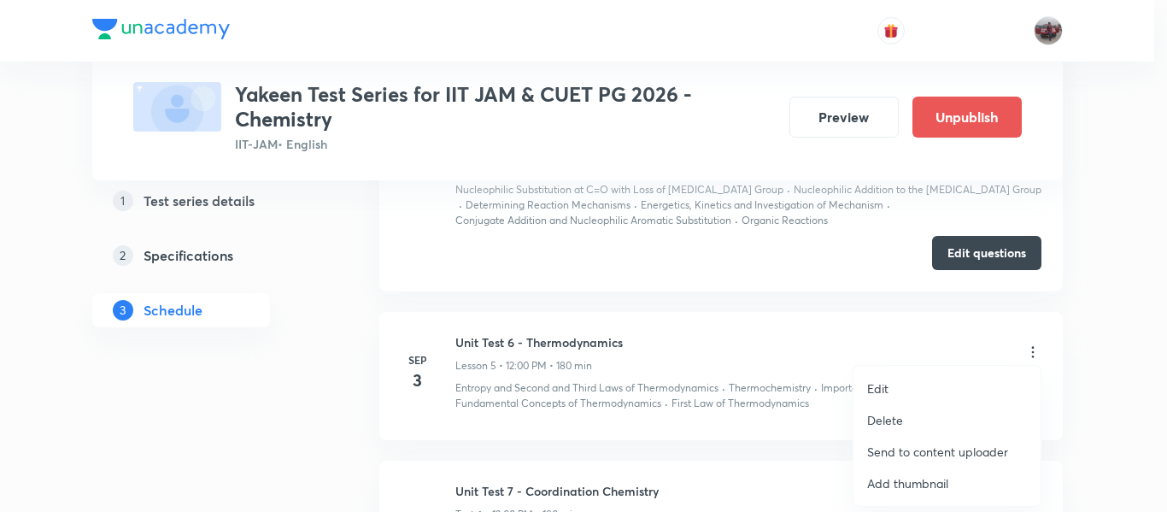
click at [885, 389] on p "Edit" at bounding box center [877, 388] width 21 height 18
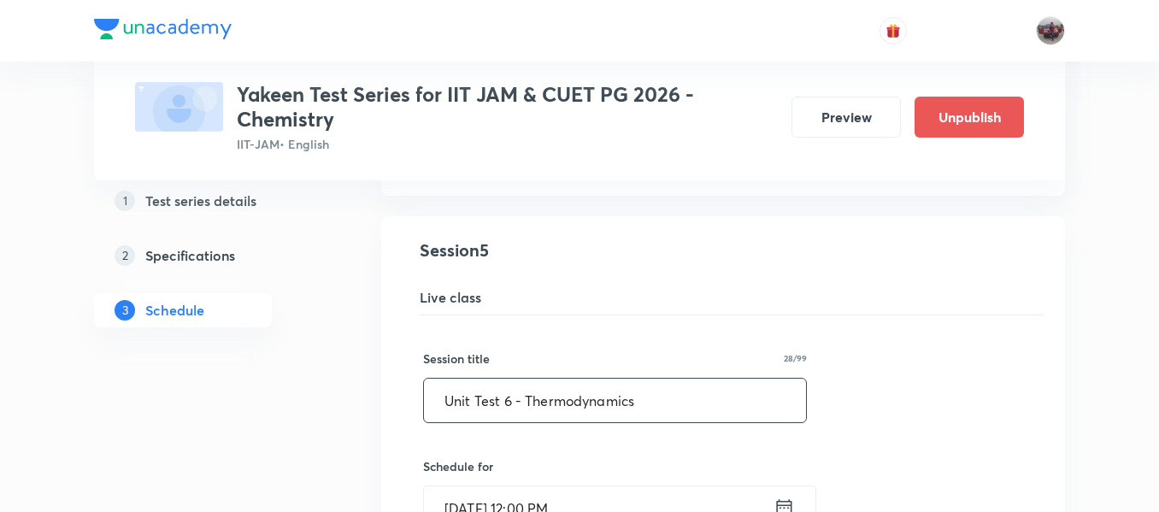
click at [529, 403] on input "Unit Test 6 - Thermodynamics" at bounding box center [615, 401] width 382 height 44
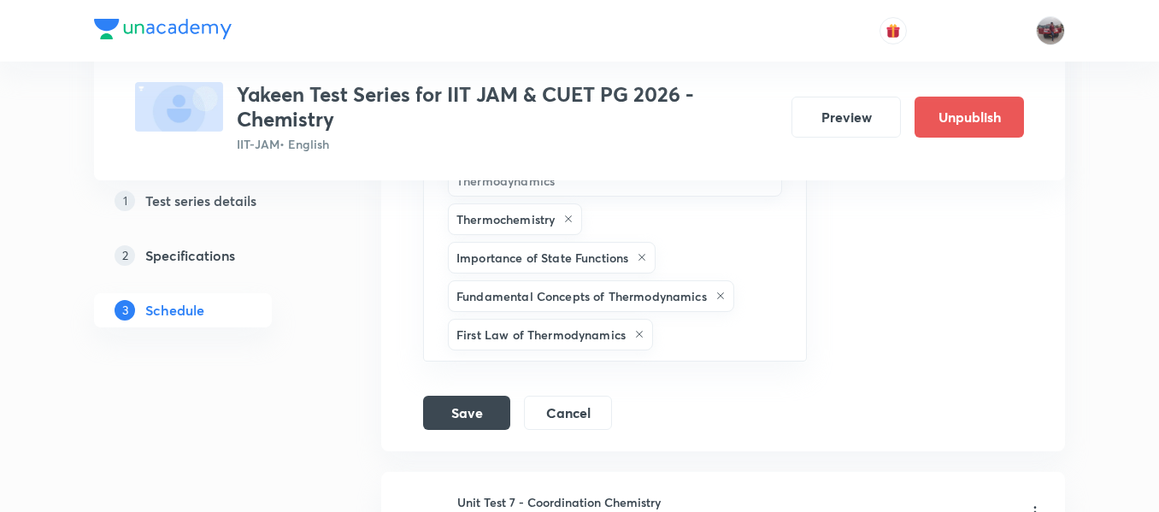
scroll to position [1806, 0]
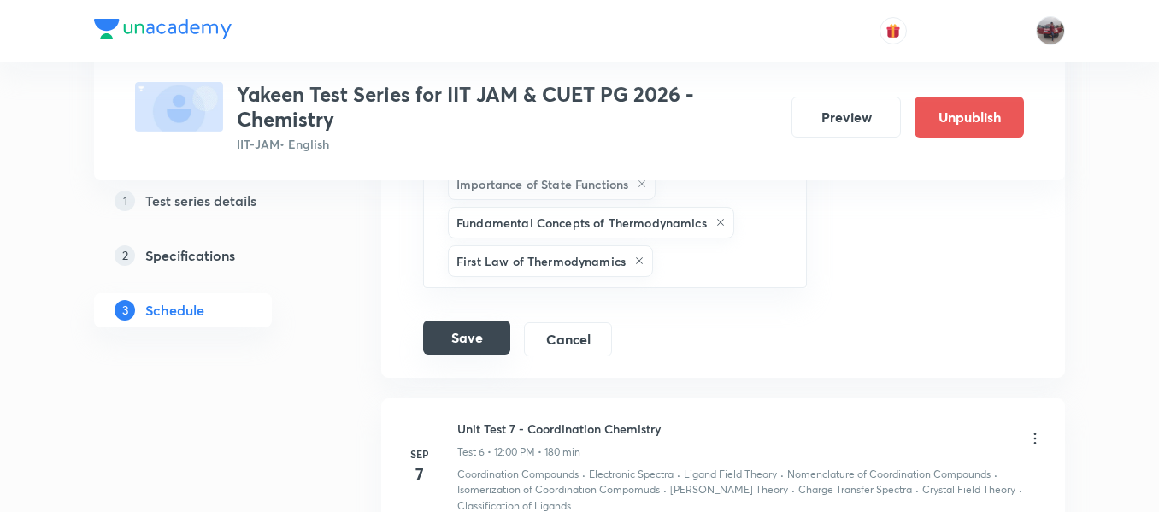
type input "Unit Test 5 - Thermodynamics"
click at [473, 338] on button "Save" at bounding box center [466, 337] width 87 height 34
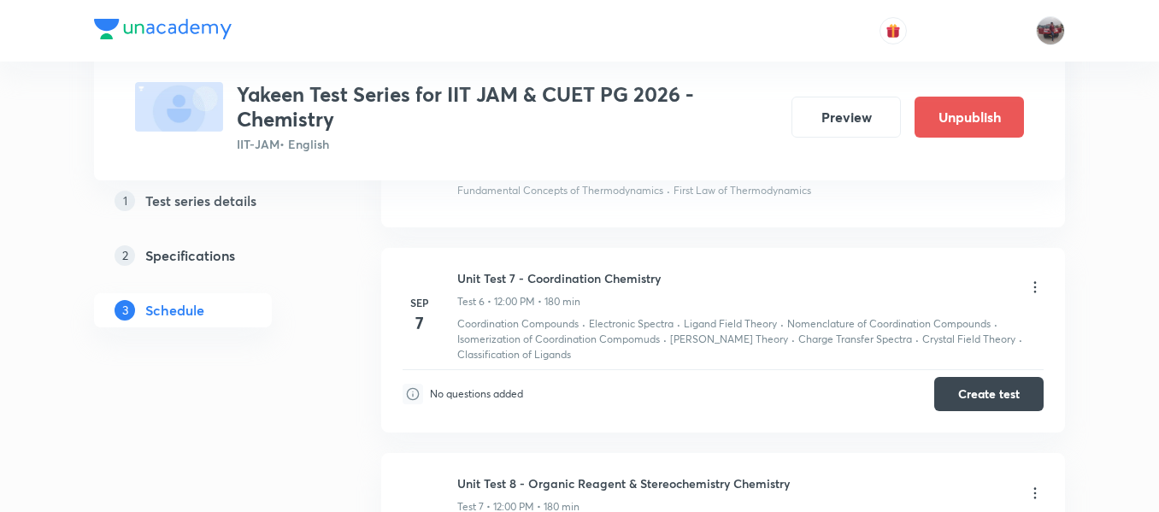
scroll to position [1381, 0]
click at [1032, 282] on icon at bounding box center [1034, 286] width 17 height 17
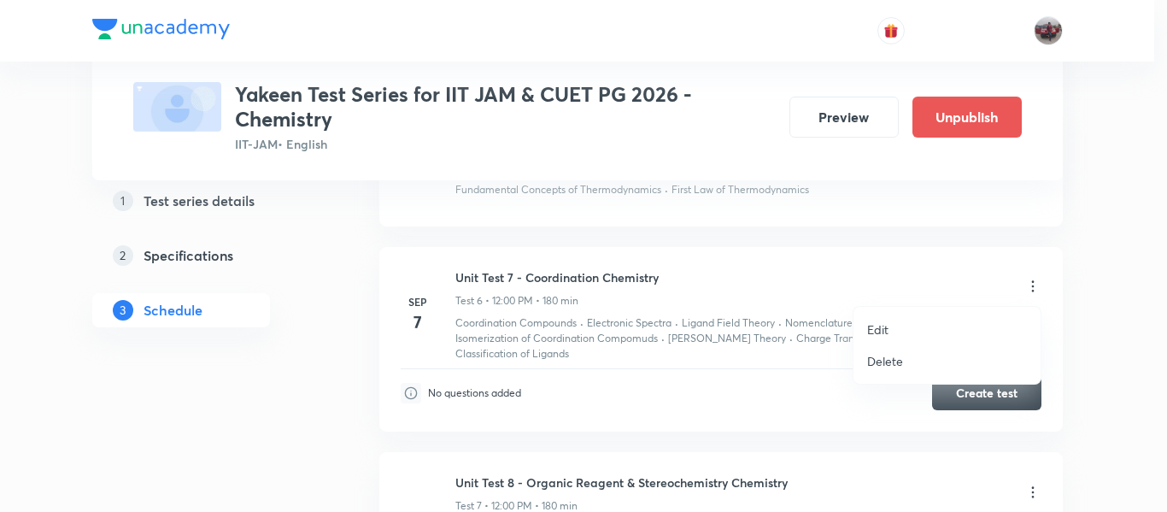
click at [883, 328] on p "Edit" at bounding box center [877, 329] width 21 height 18
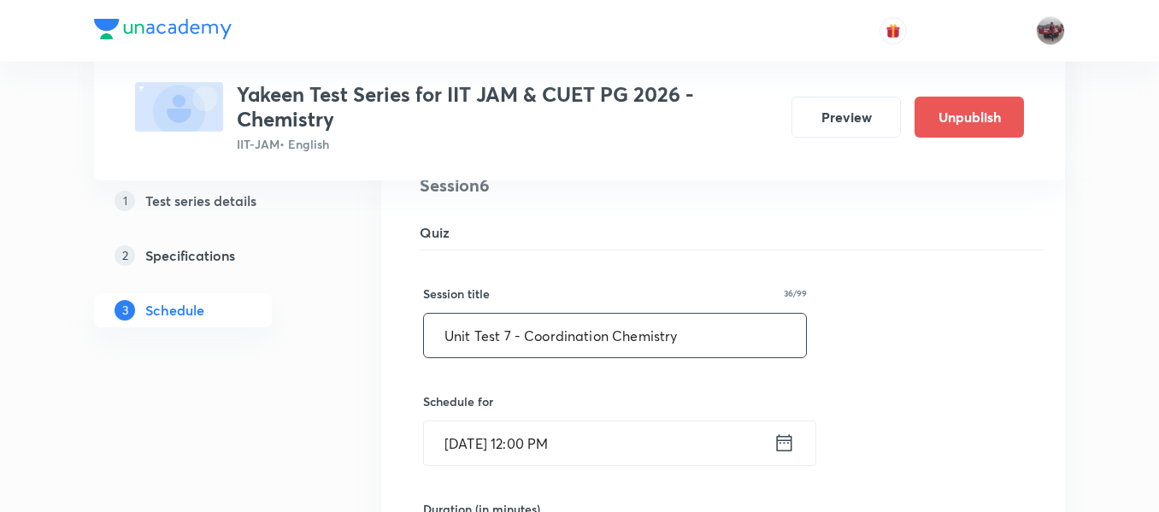
click at [526, 338] on input "Unit Test 7 - Coordination Chemistry" at bounding box center [615, 336] width 382 height 44
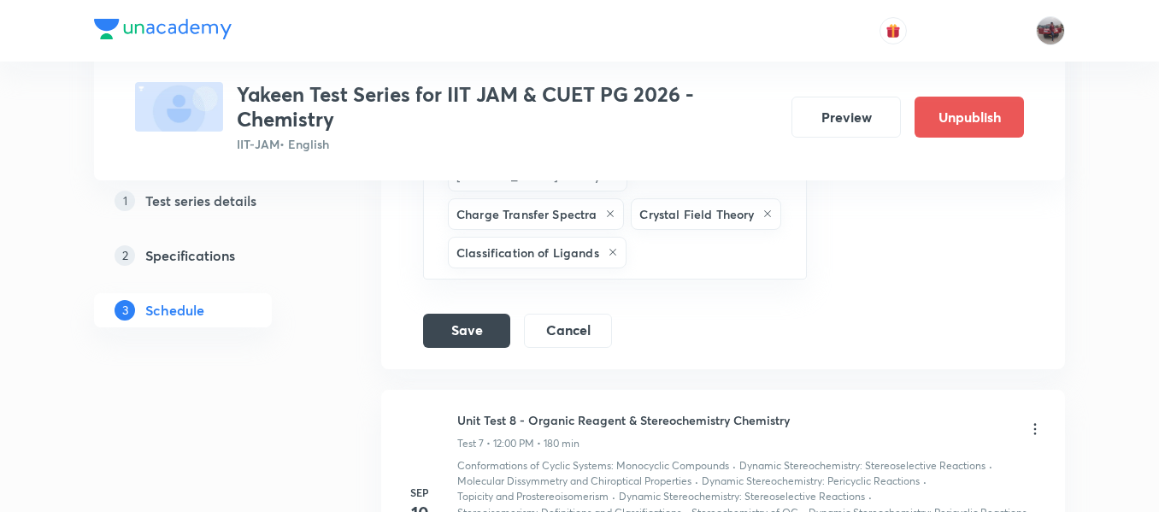
scroll to position [2101, 0]
type input "Unit Test 6 - Coordination Chemistry"
click at [490, 332] on button "Save" at bounding box center [466, 328] width 87 height 34
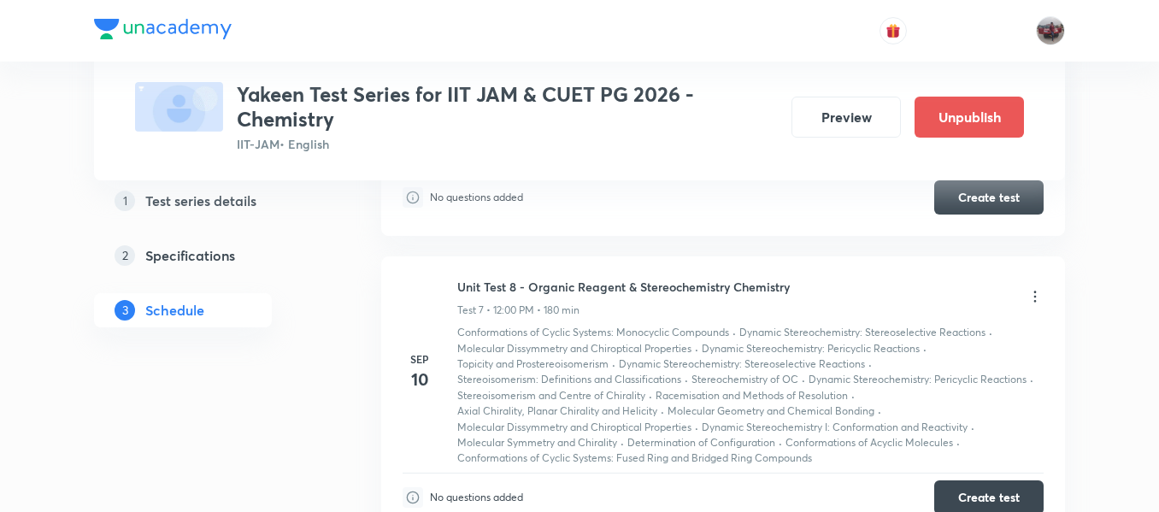
scroll to position [1576, 0]
click at [1034, 298] on icon at bounding box center [1034, 297] width 17 height 17
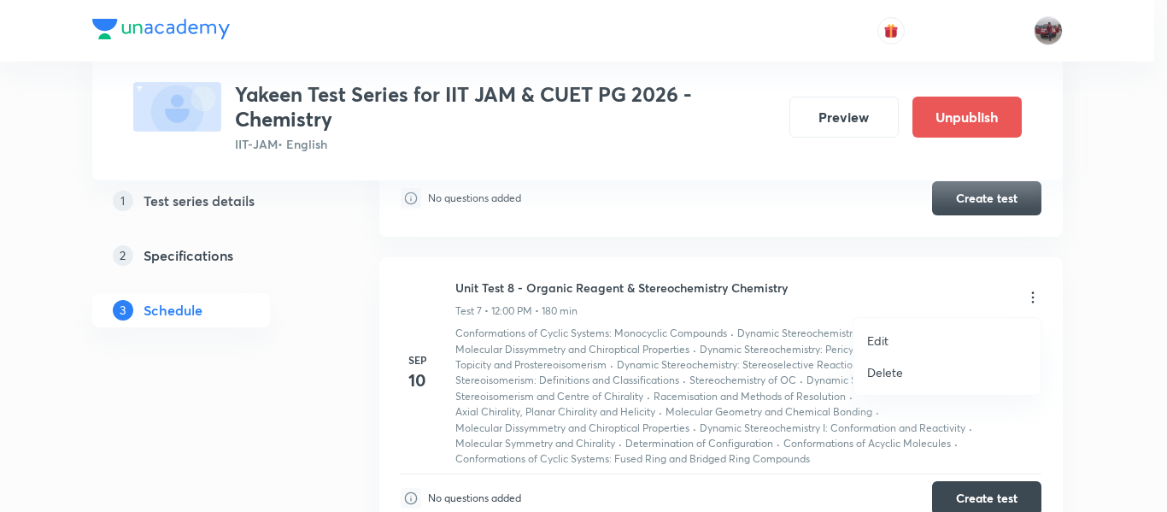
click at [888, 338] on p "Edit" at bounding box center [877, 341] width 21 height 18
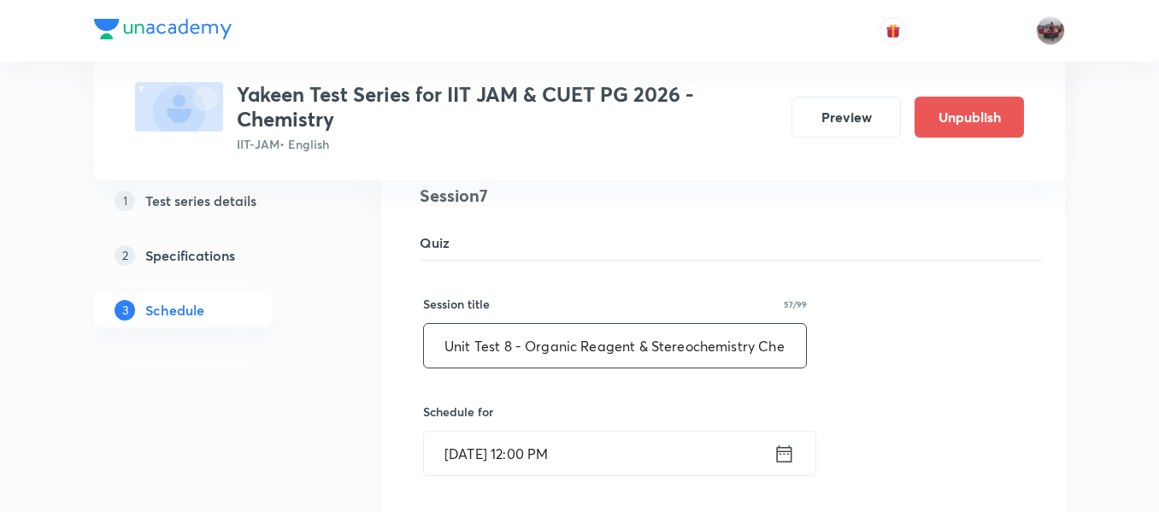
click at [520, 346] on input "Unit Test 8 - Organic Reagent & Stereochemistry Chemistry" at bounding box center [615, 346] width 382 height 44
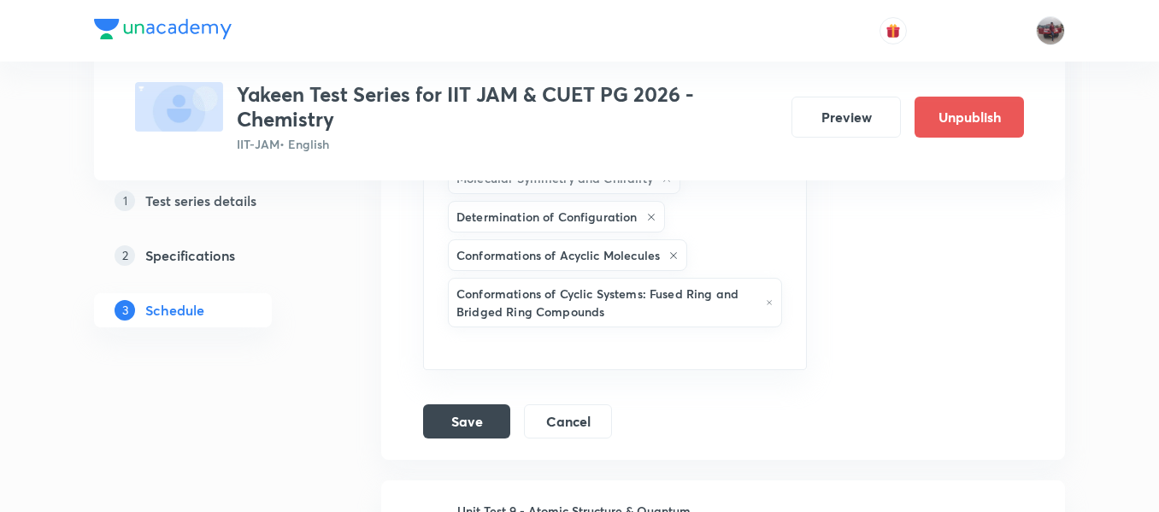
scroll to position [2913, 0]
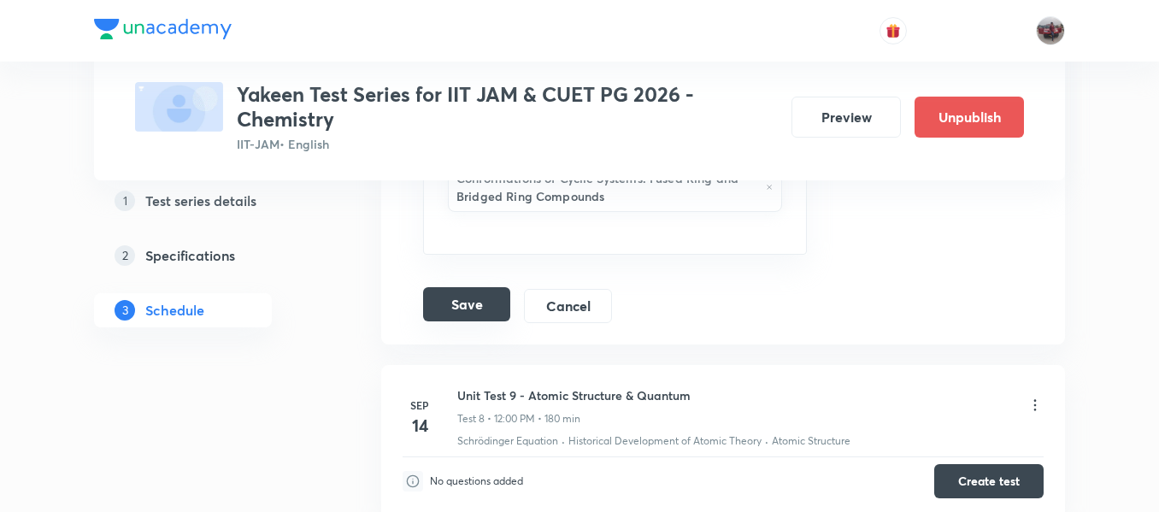
type input "Unit Test 7 - Organic Reagent & Stereochemistry Chemistry"
click at [454, 307] on button "Save" at bounding box center [466, 304] width 87 height 34
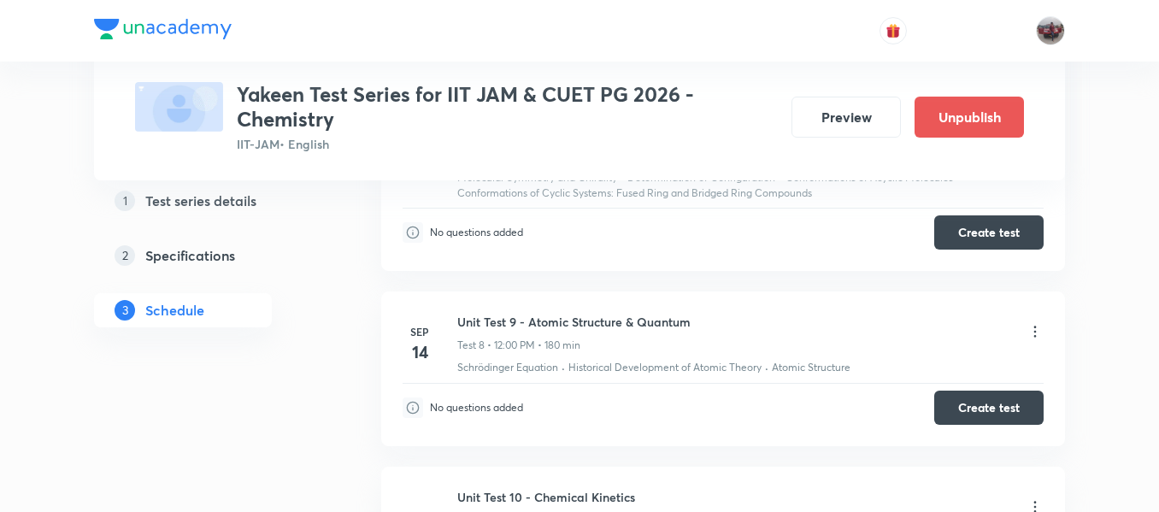
scroll to position [1843, 0]
click at [1034, 332] on icon at bounding box center [1034, 330] width 17 height 17
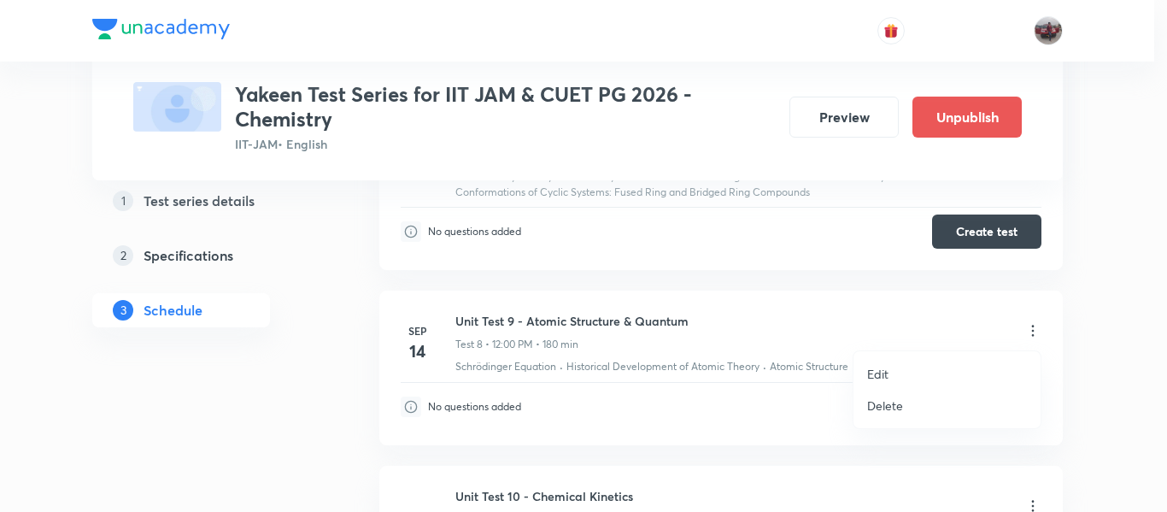
click at [869, 373] on p "Edit" at bounding box center [877, 374] width 21 height 18
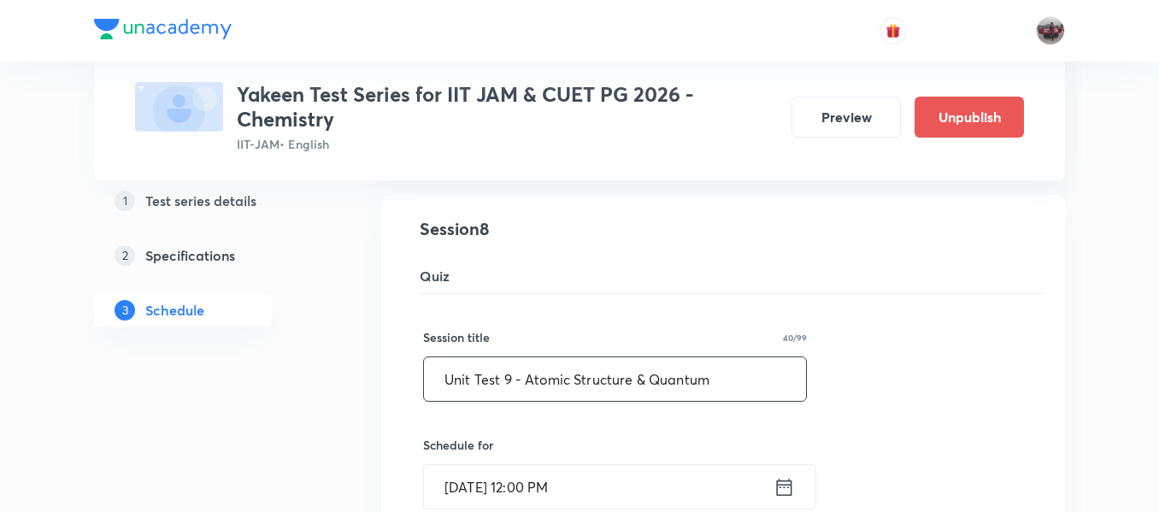
click at [522, 380] on input "Unit Test 9 - Atomic Structure & Quantum" at bounding box center [615, 379] width 382 height 44
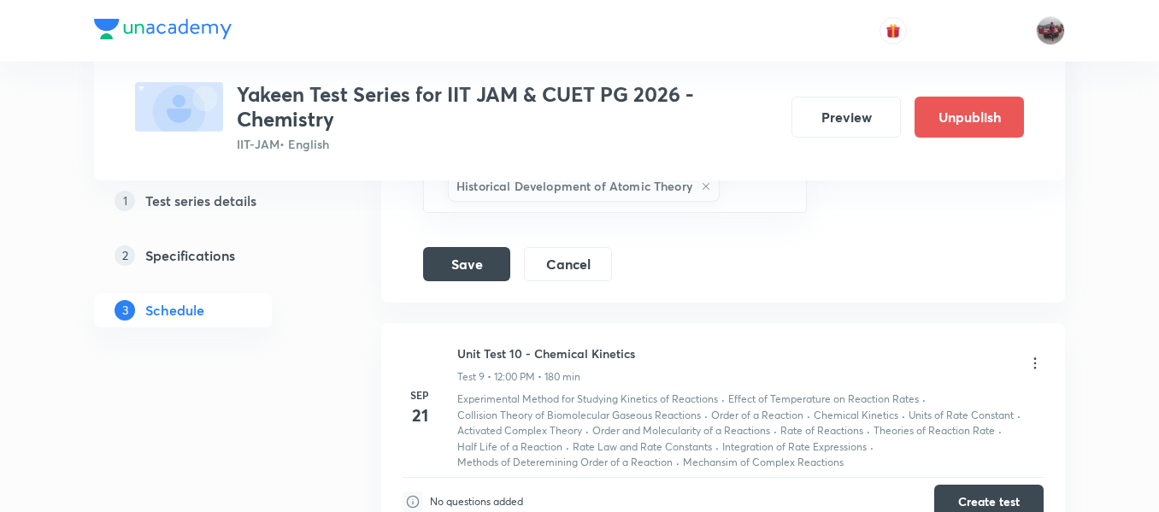
scroll to position [2517, 0]
type input "Unit Test 8 - Atomic Structure & Quantum"
click at [456, 265] on button "Save" at bounding box center [466, 263] width 87 height 34
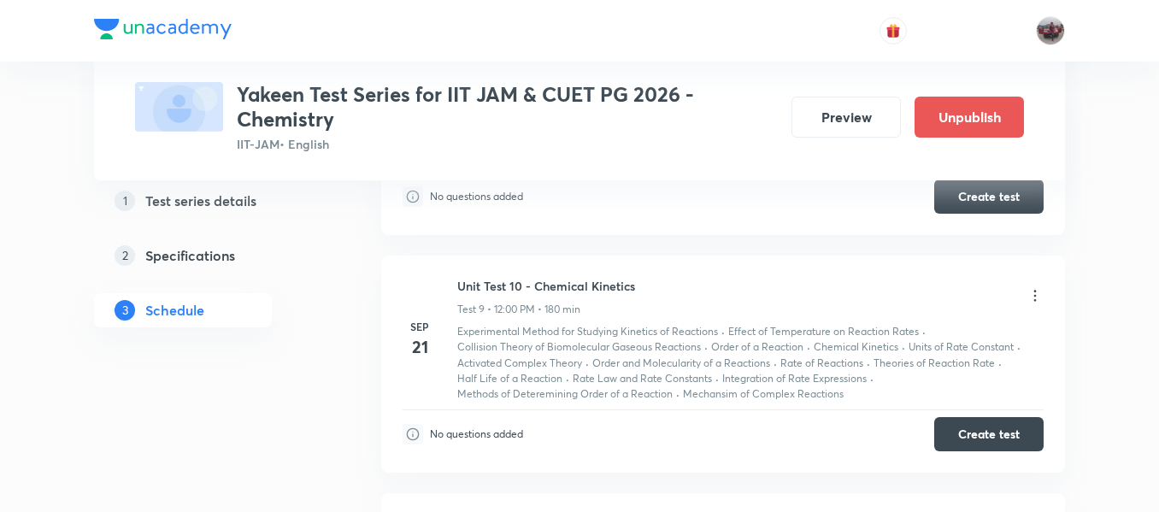
scroll to position [2054, 0]
click at [1032, 299] on icon at bounding box center [1034, 294] width 17 height 17
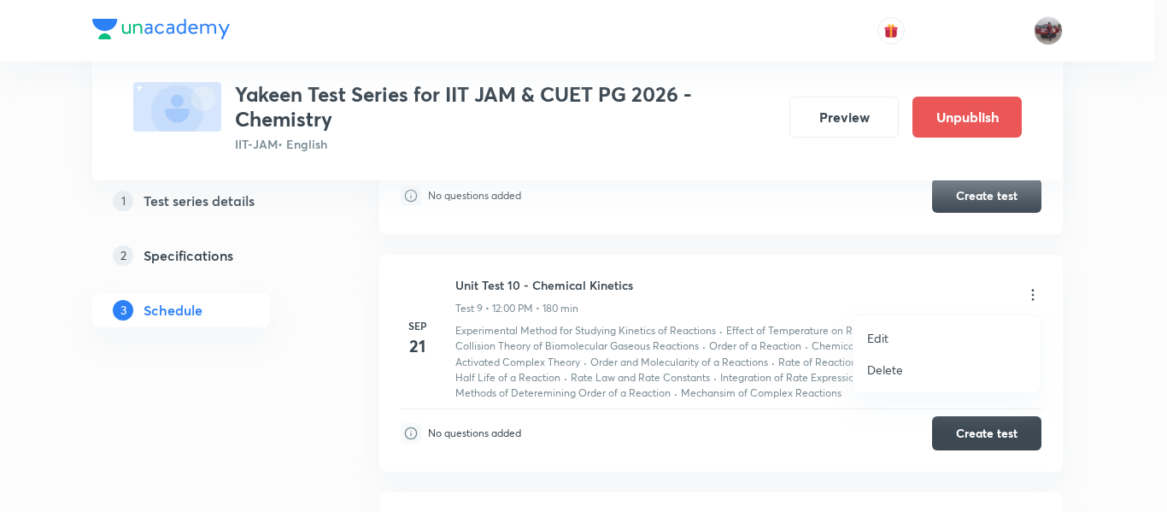
click at [881, 335] on p "Edit" at bounding box center [877, 338] width 21 height 18
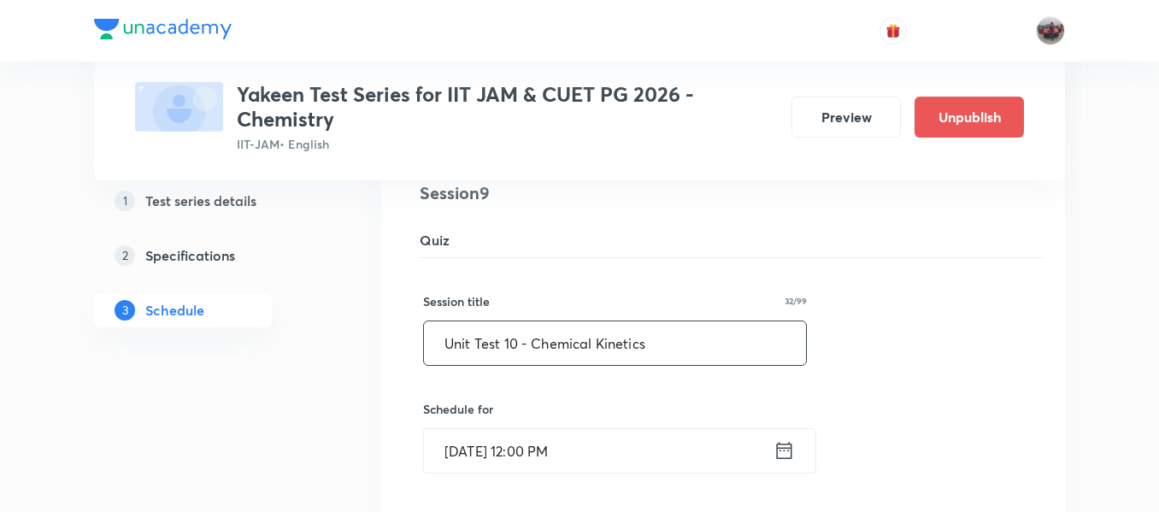
click at [537, 341] on input "Unit Test 10 - Chemical Kinetics" at bounding box center [615, 343] width 382 height 44
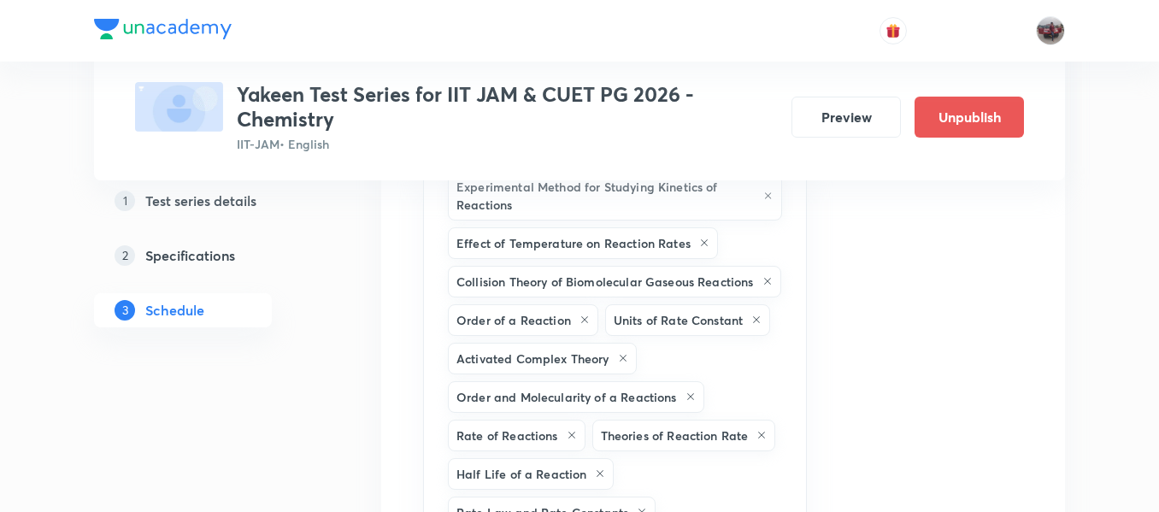
scroll to position [3010, 0]
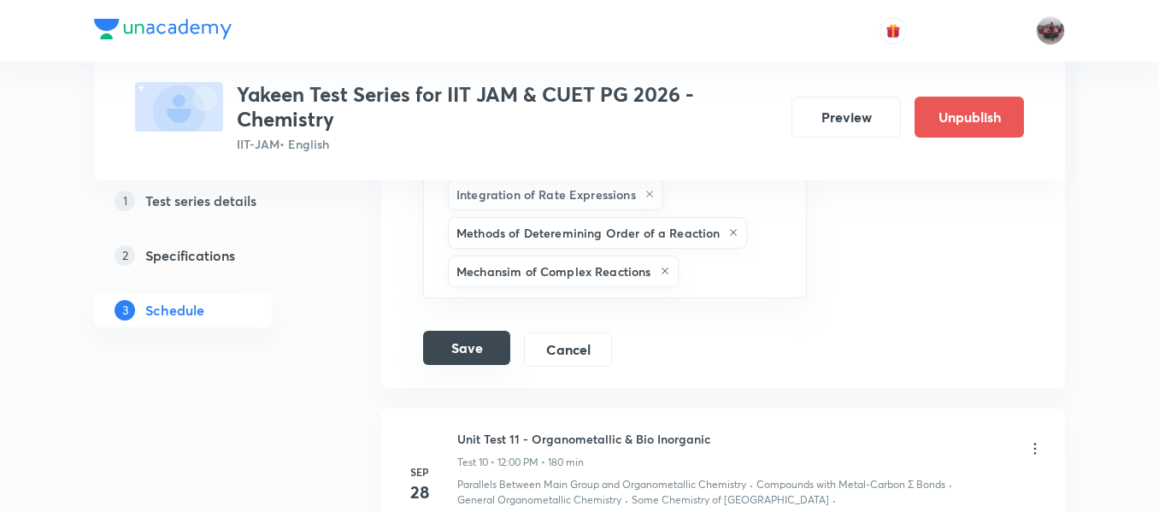
type input "Unit Test 9 - Chemical Kinetics"
click at [451, 365] on button "Save" at bounding box center [466, 348] width 87 height 34
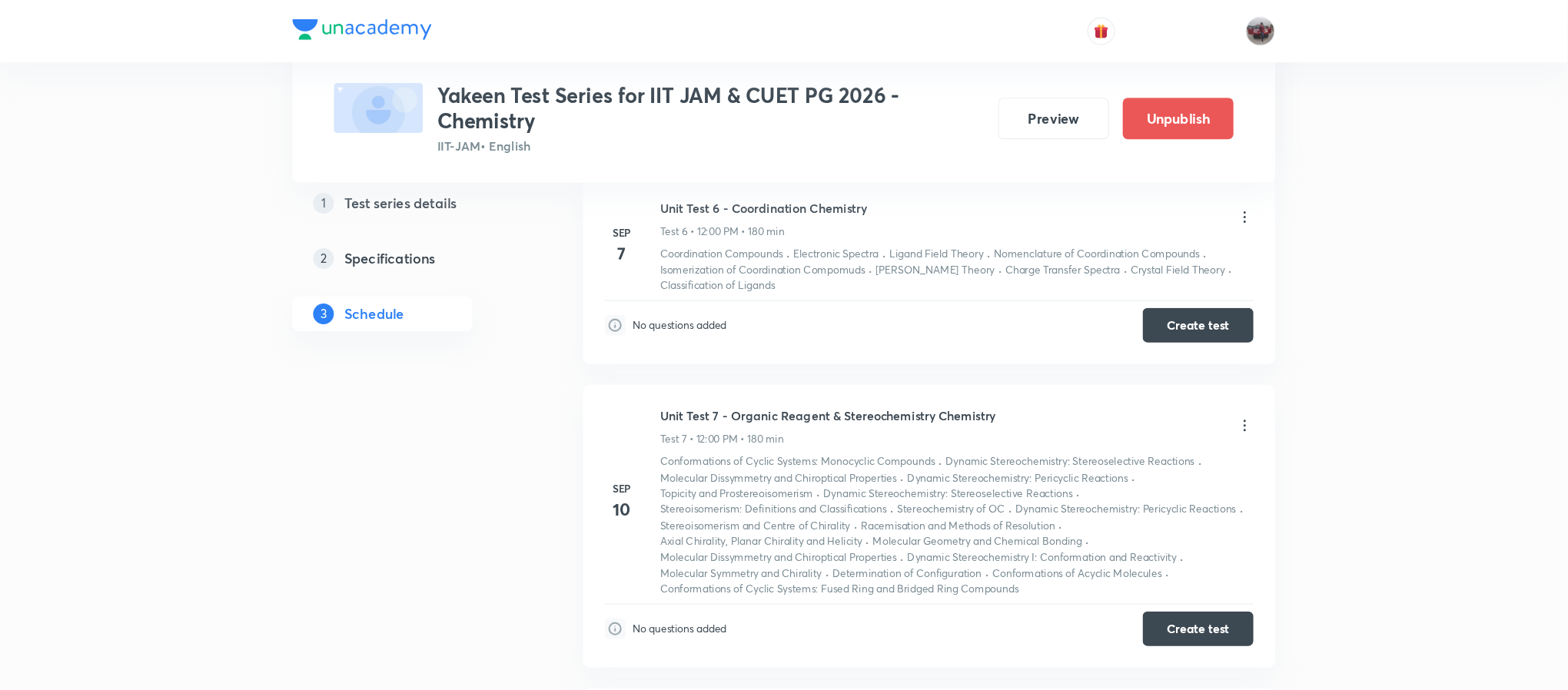
scroll to position [1306, 0]
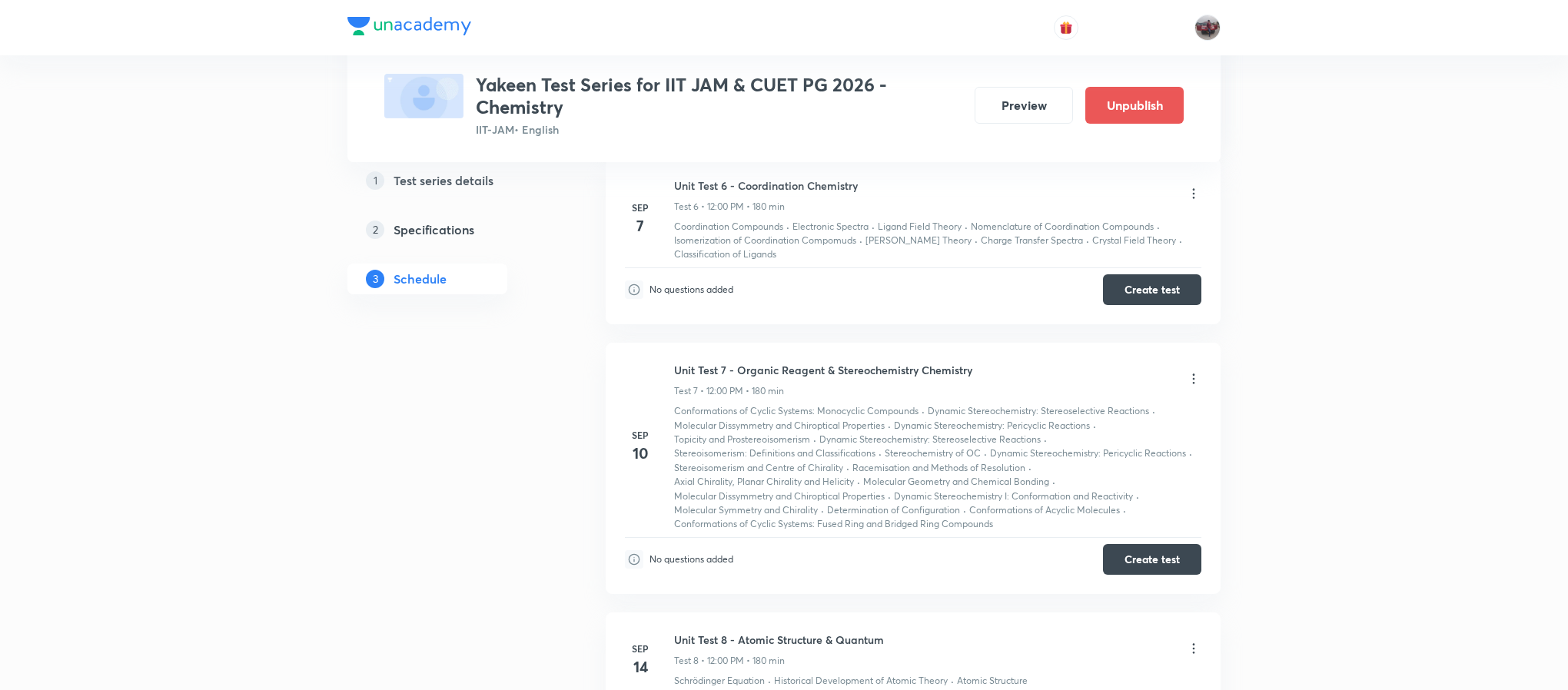
drag, startPoint x: 1032, startPoint y: 2, endPoint x: 401, endPoint y: 597, distance: 867.3
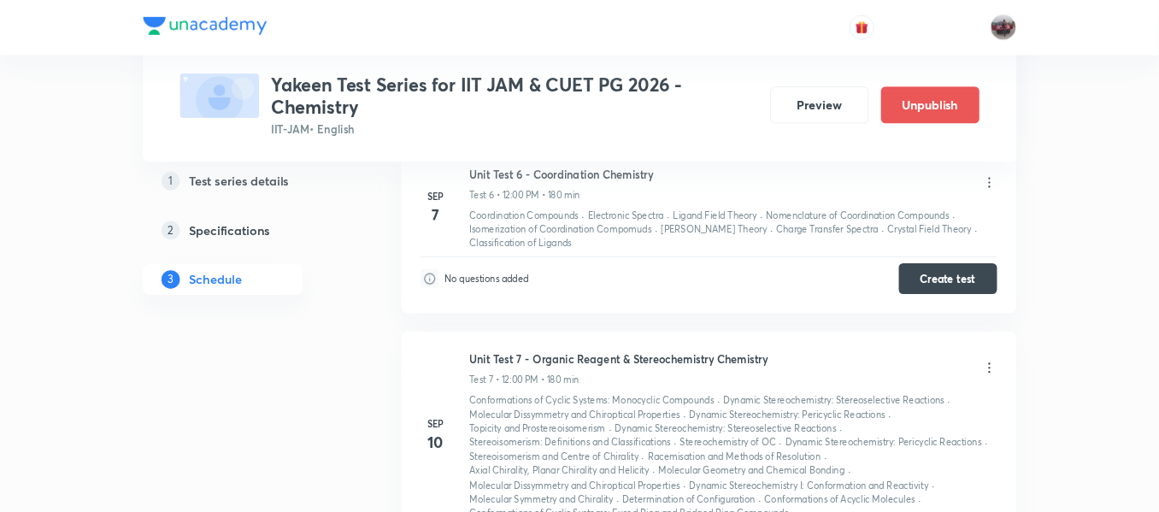
scroll to position [1464, 0]
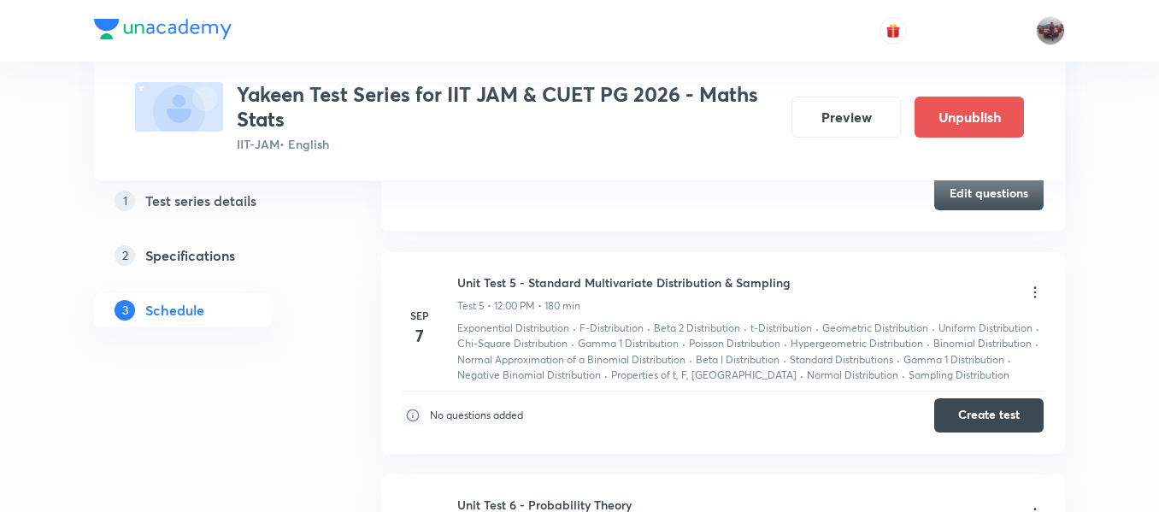
scroll to position [1494, 0]
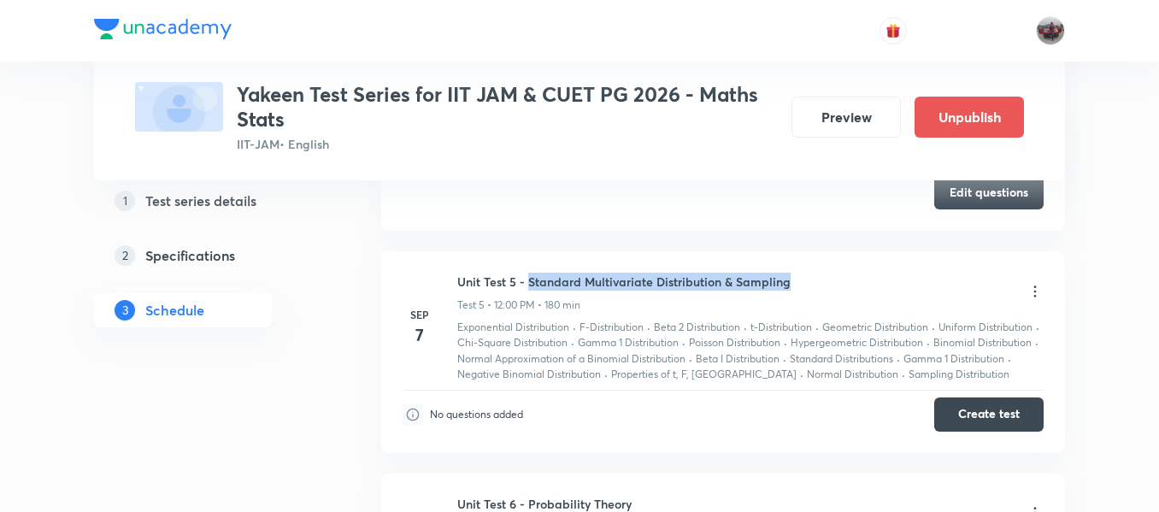
drag, startPoint x: 530, startPoint y: 268, endPoint x: 794, endPoint y: 272, distance: 264.1
click at [794, 273] on div "Unit Test 5 - Standard Multivariate Distribution & Sampling Test 5 • 12:00 PM •…" at bounding box center [750, 293] width 586 height 40
copy h6 "Standard Multivariate Distribution & Sampling"
